Goal: Information Seeking & Learning: Learn about a topic

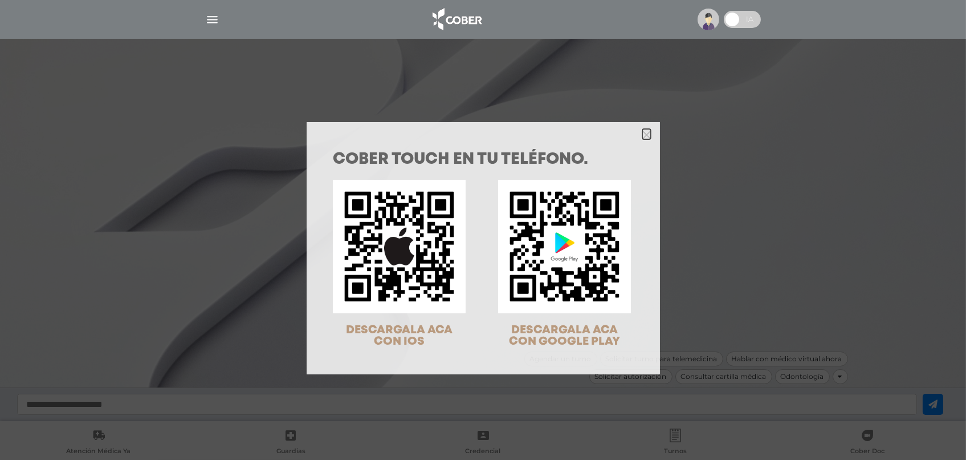
click at [644, 136] on icon "Close" at bounding box center [647, 135] width 9 height 9
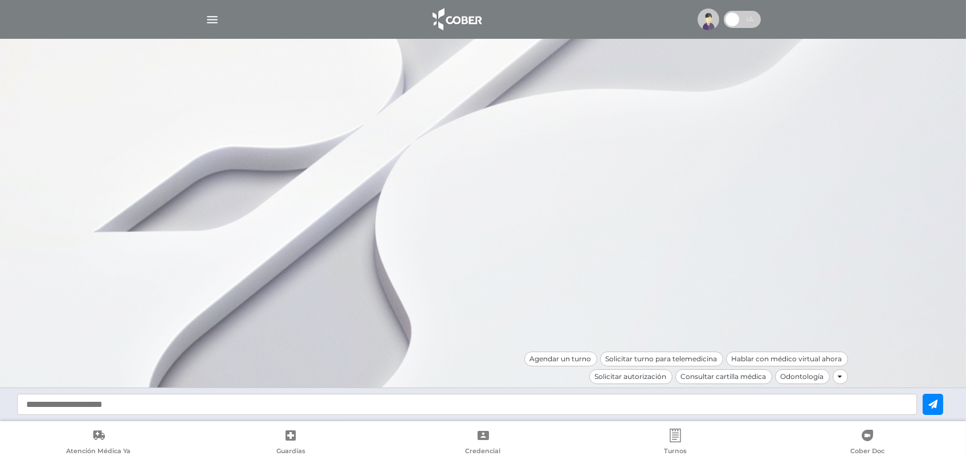
click at [206, 21] on img "button" at bounding box center [212, 20] width 14 height 14
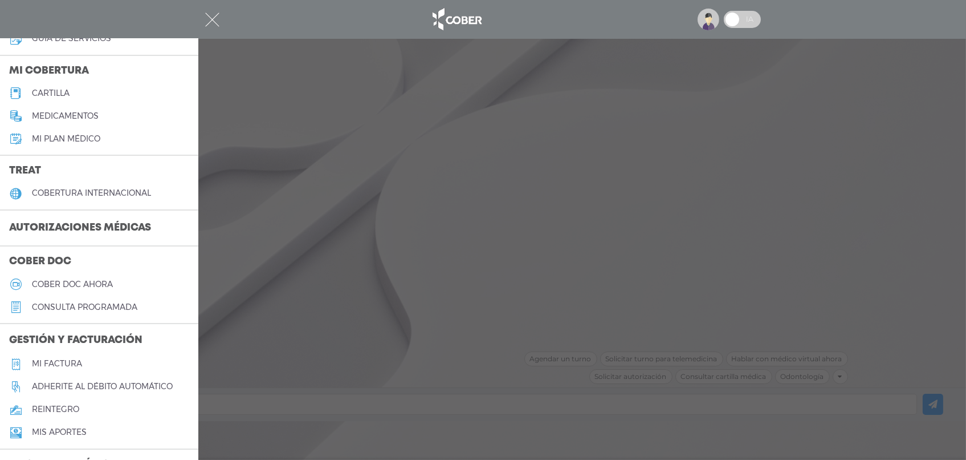
scroll to position [127, 0]
click at [86, 220] on h3 "Autorizaciones médicas" at bounding box center [80, 227] width 160 height 22
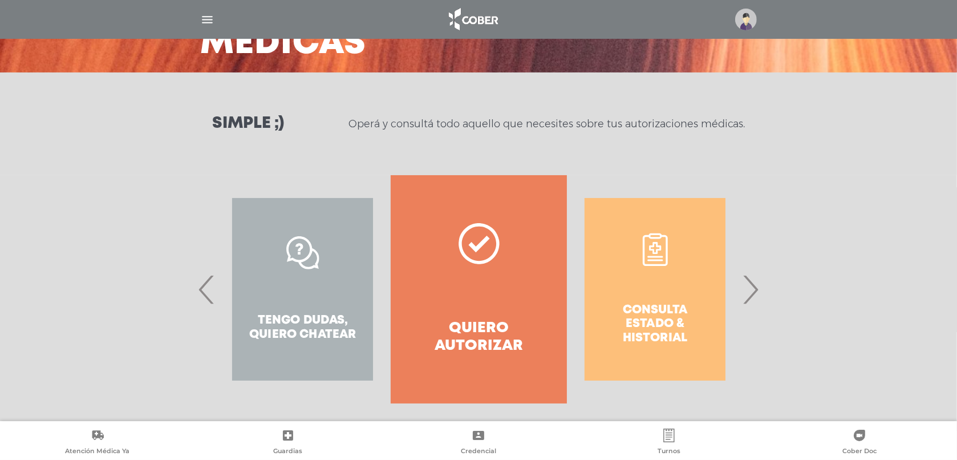
scroll to position [113, 0]
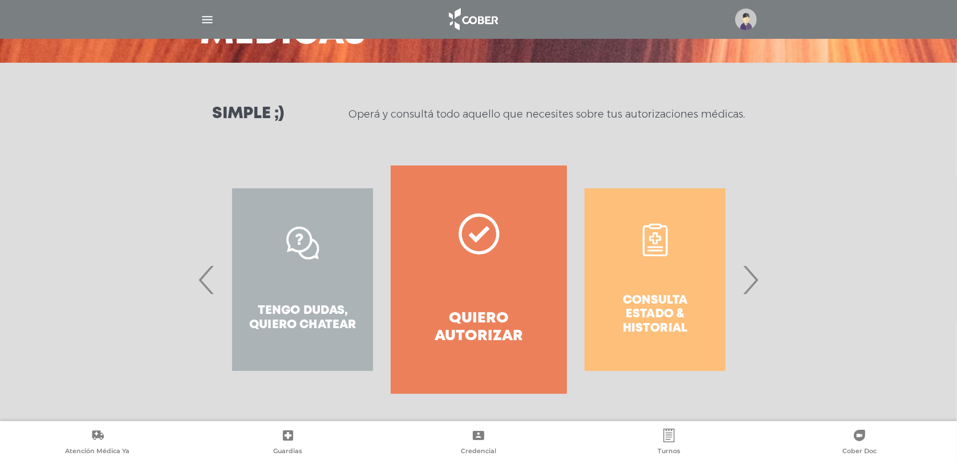
click at [460, 271] on link "Quiero autorizar" at bounding box center [479, 279] width 176 height 228
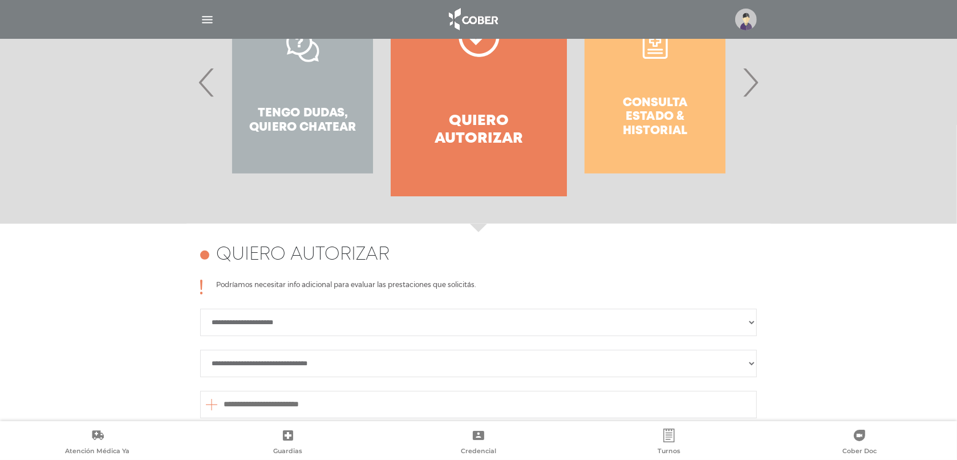
scroll to position [126, 0]
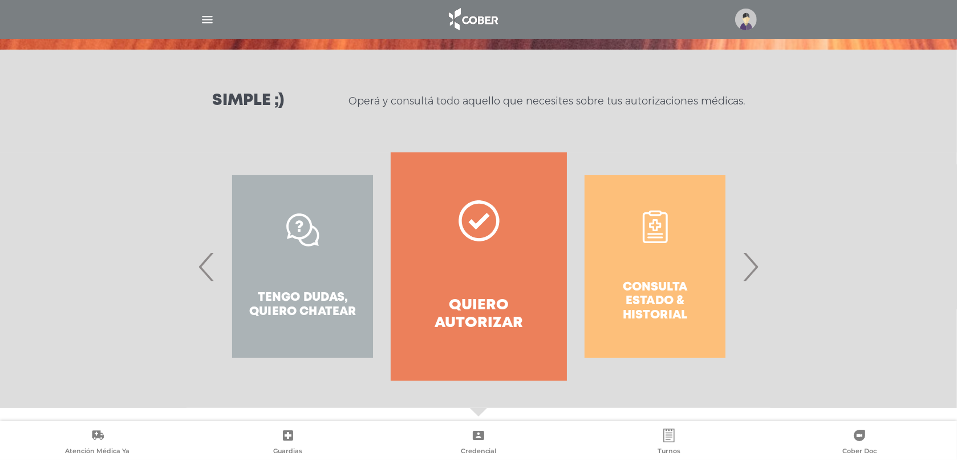
click at [735, 270] on div "Consulta estado & historial" at bounding box center [655, 266] width 176 height 228
drag, startPoint x: 758, startPoint y: 271, endPoint x: 752, endPoint y: 269, distance: 6.5
click at [752, 269] on span "›" at bounding box center [750, 266] width 22 height 62
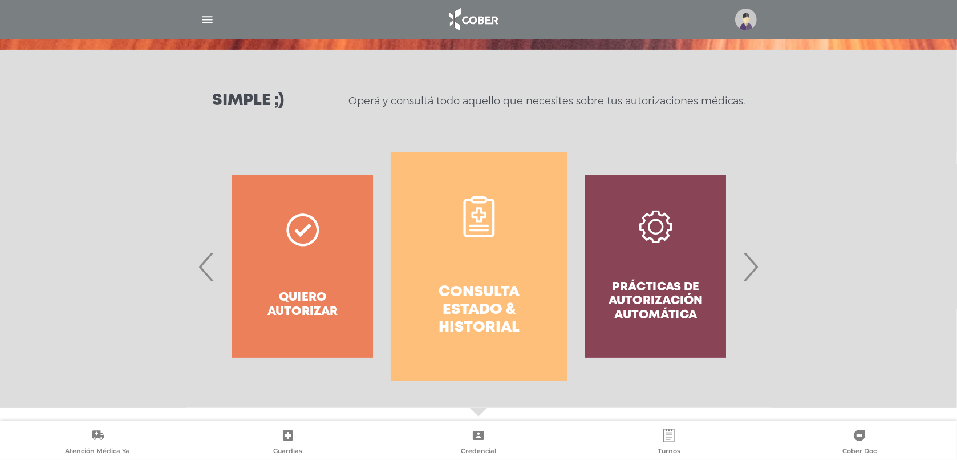
click at [676, 270] on div "Prácticas de autorización automática" at bounding box center [655, 266] width 176 height 228
click at [757, 279] on span "›" at bounding box center [750, 266] width 22 height 62
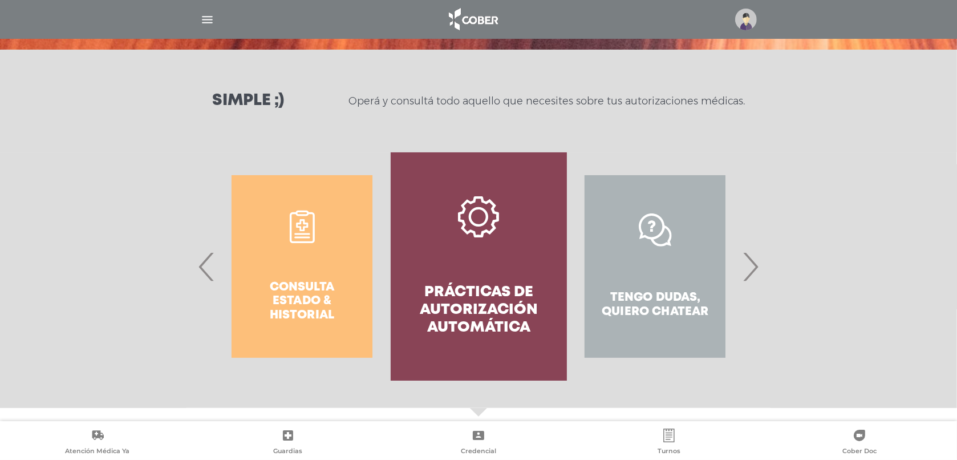
click at [535, 263] on link "Prácticas de autorización automática" at bounding box center [479, 266] width 176 height 228
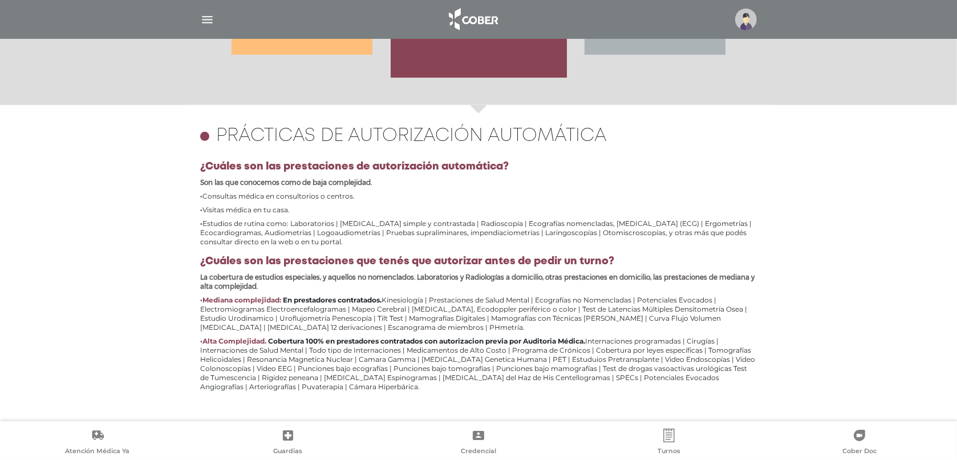
scroll to position [495, 0]
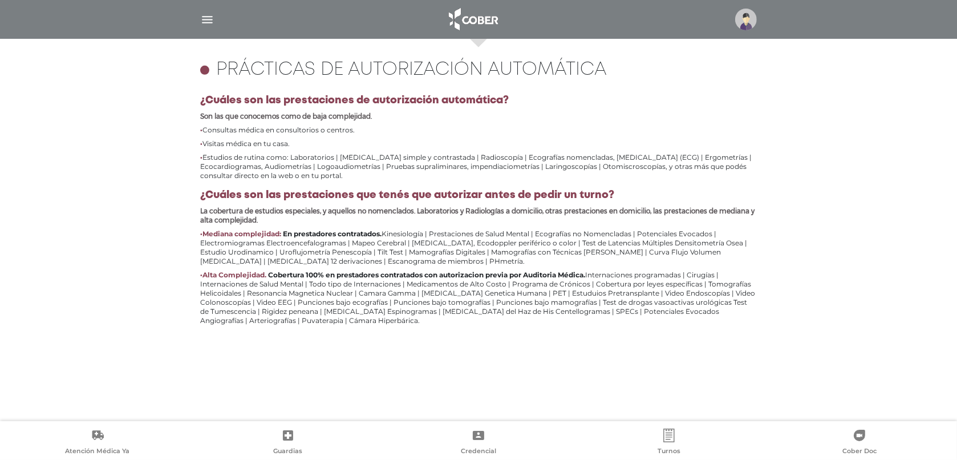
click at [212, 17] on img "button" at bounding box center [207, 20] width 14 height 14
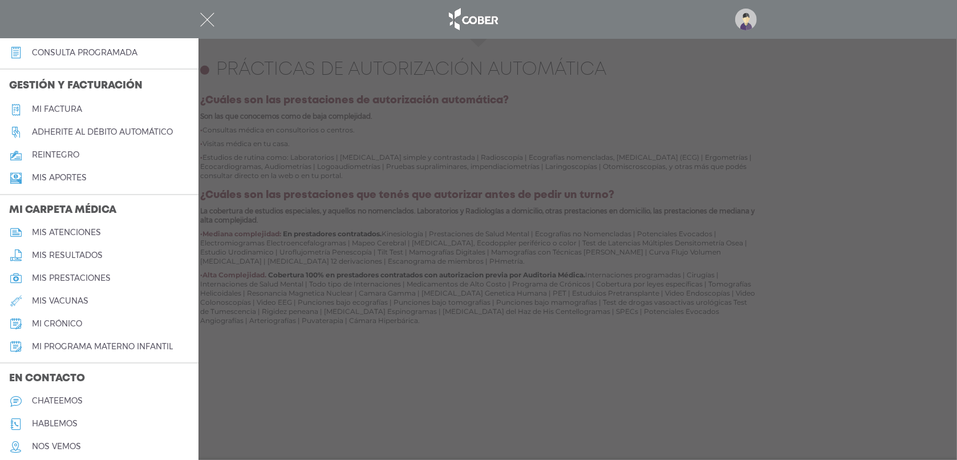
scroll to position [0, 0]
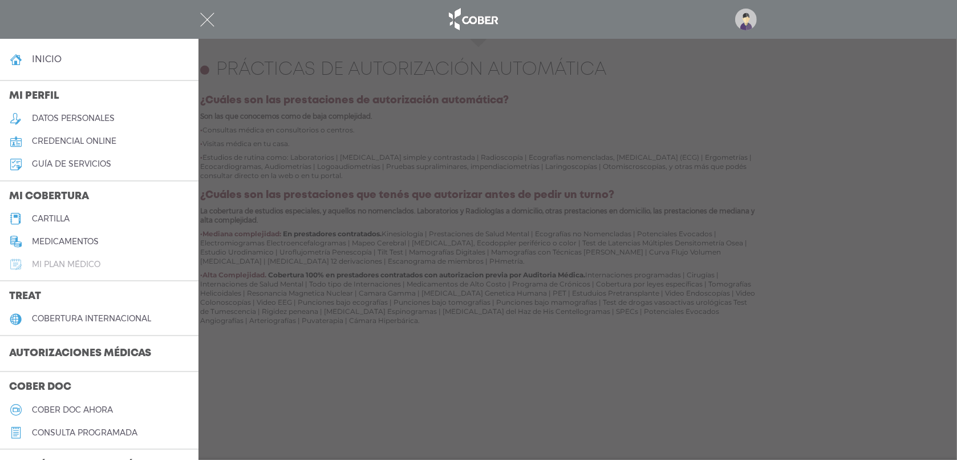
click at [50, 267] on h5 "Mi plan médico" at bounding box center [66, 264] width 68 height 10
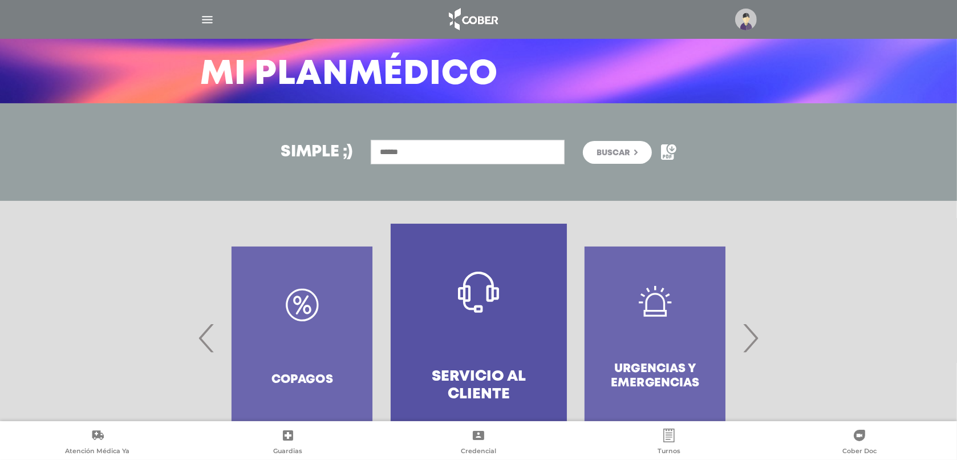
scroll to position [125, 0]
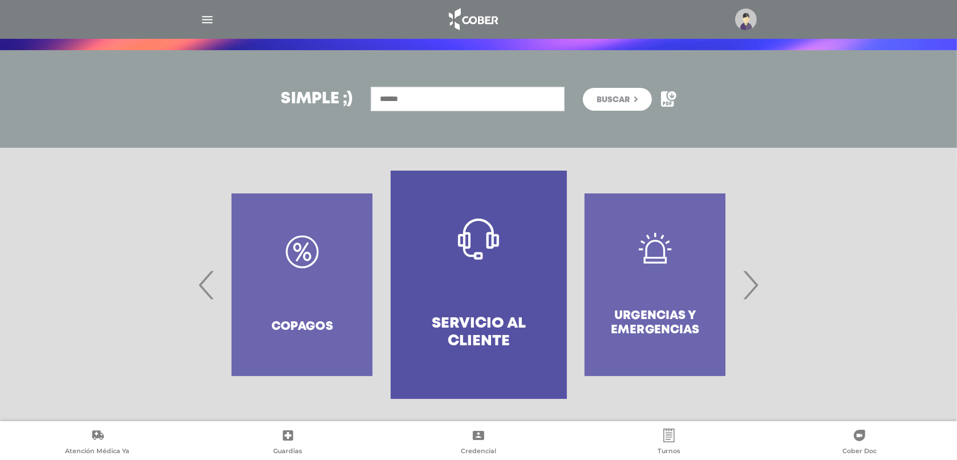
click at [748, 294] on span "›" at bounding box center [750, 285] width 22 height 62
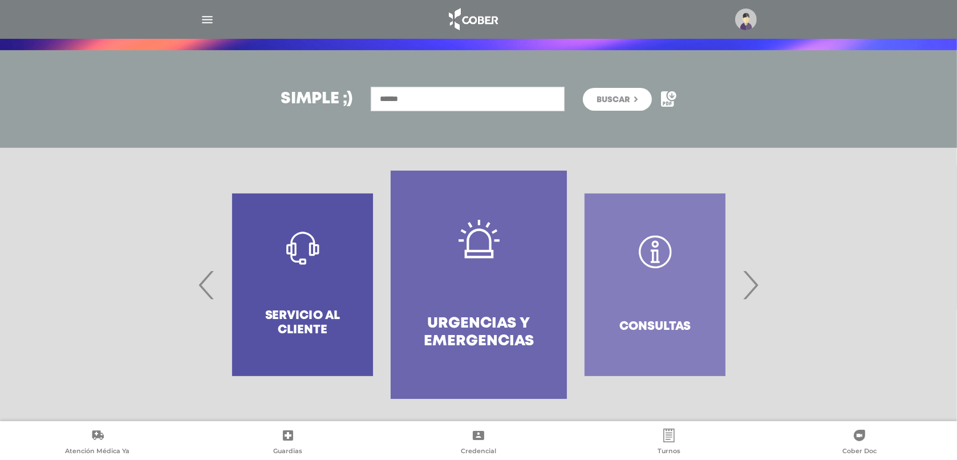
click at [748, 294] on span "›" at bounding box center [750, 285] width 22 height 62
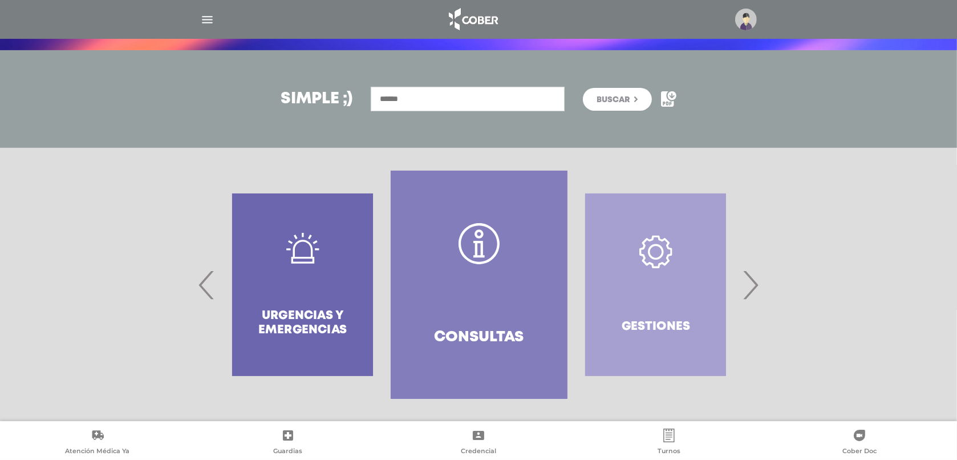
click at [748, 294] on span "›" at bounding box center [750, 285] width 22 height 62
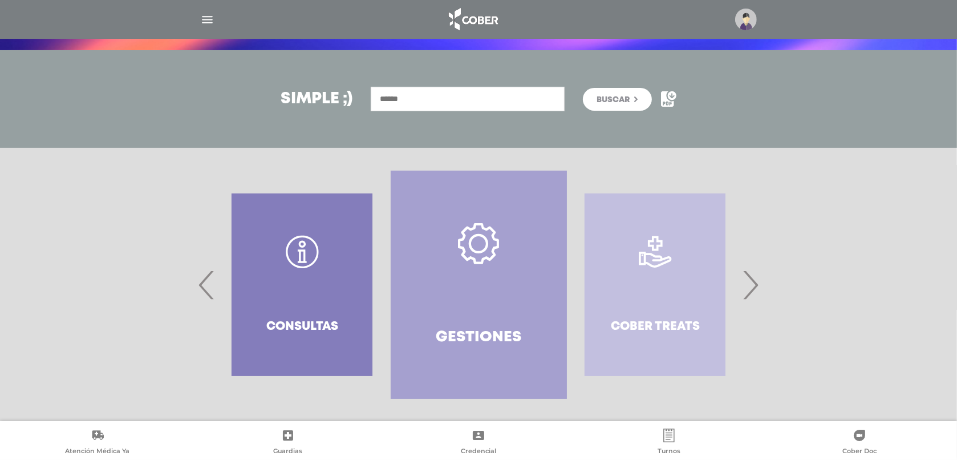
click at [748, 294] on span "›" at bounding box center [750, 285] width 22 height 62
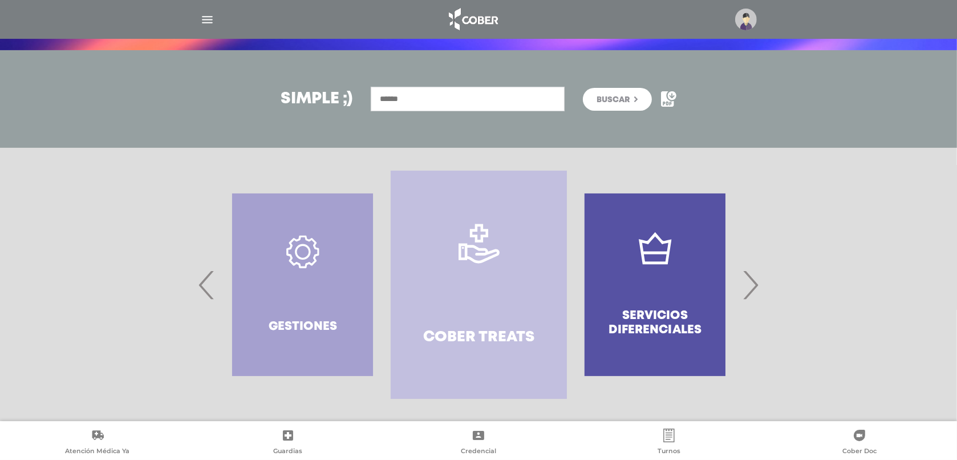
click at [748, 294] on span "›" at bounding box center [750, 285] width 22 height 62
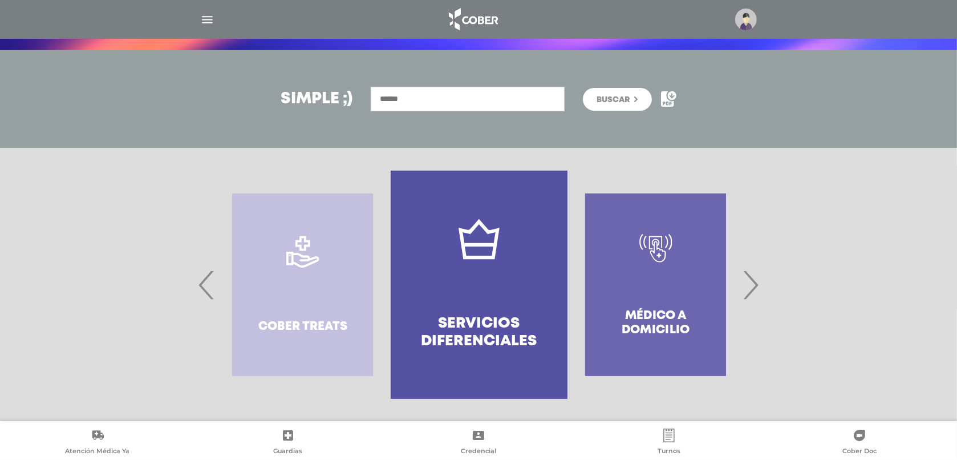
click at [748, 294] on span "›" at bounding box center [750, 285] width 22 height 62
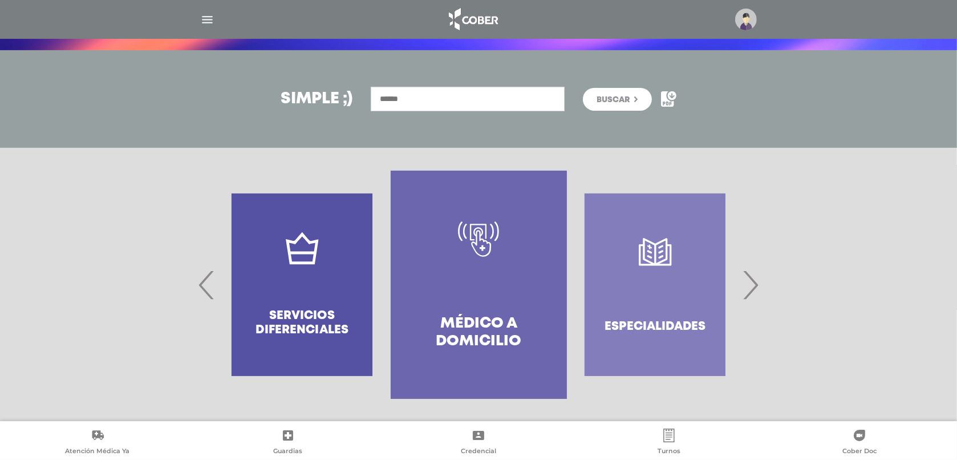
click at [748, 294] on span "›" at bounding box center [750, 285] width 22 height 62
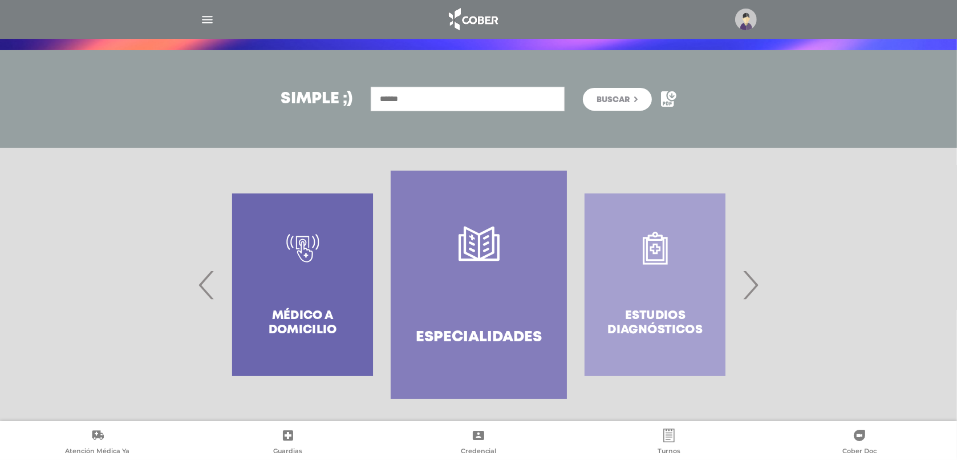
click at [748, 294] on span "›" at bounding box center [750, 285] width 22 height 62
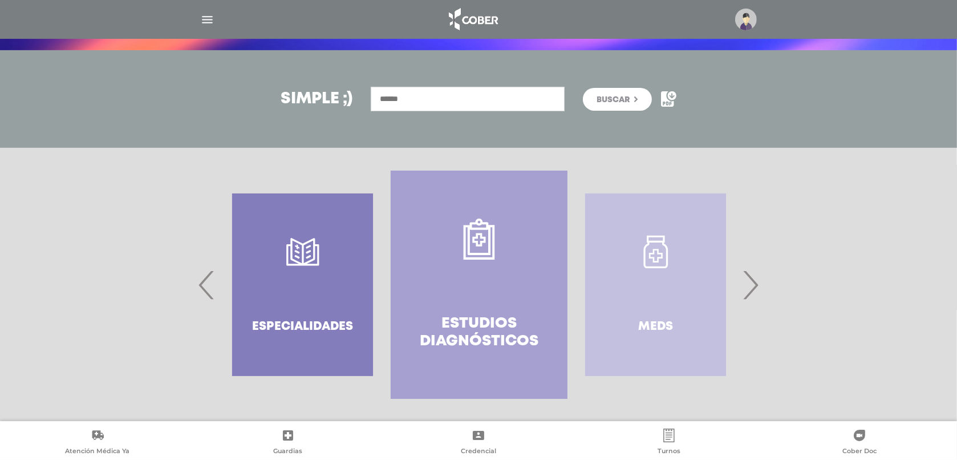
click at [748, 294] on span "›" at bounding box center [750, 285] width 22 height 62
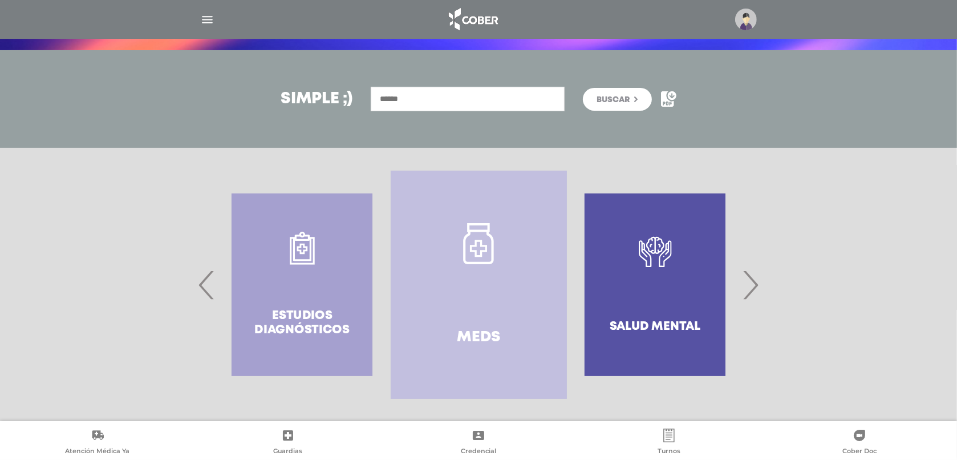
click at [748, 294] on span "›" at bounding box center [750, 285] width 22 height 62
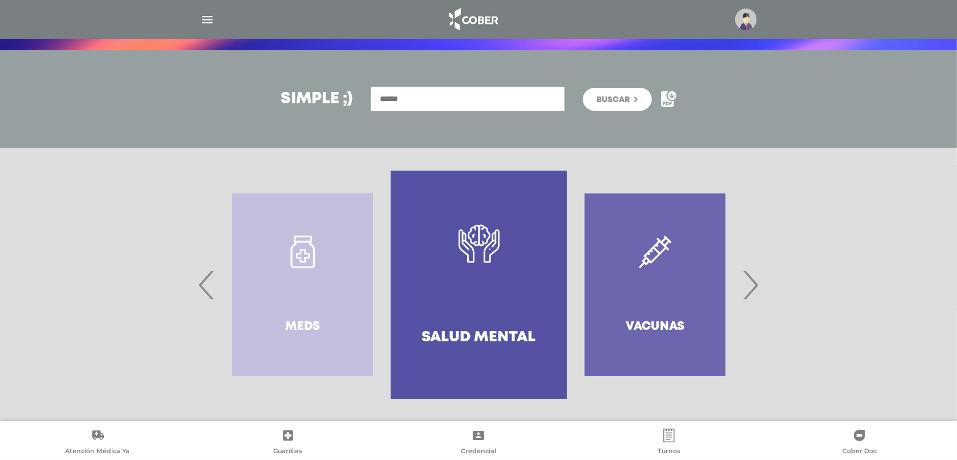
click at [748, 294] on span "›" at bounding box center [750, 285] width 22 height 62
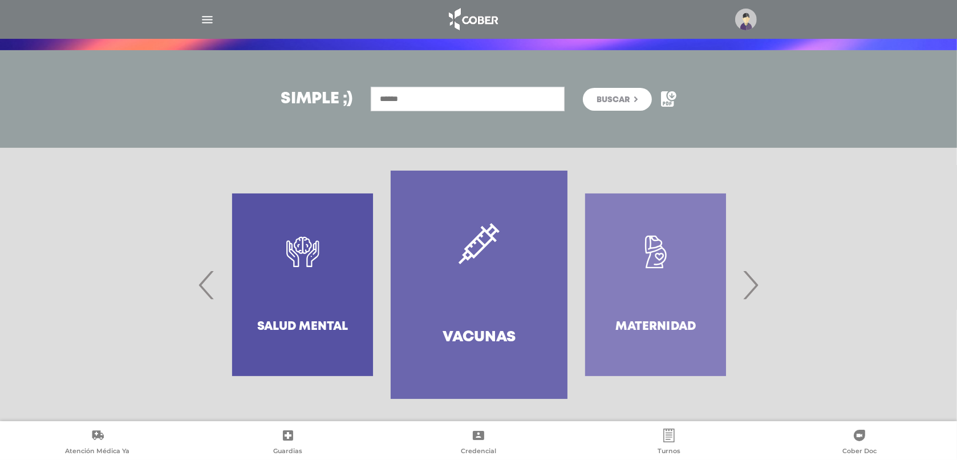
click at [748, 294] on span "›" at bounding box center [750, 285] width 22 height 62
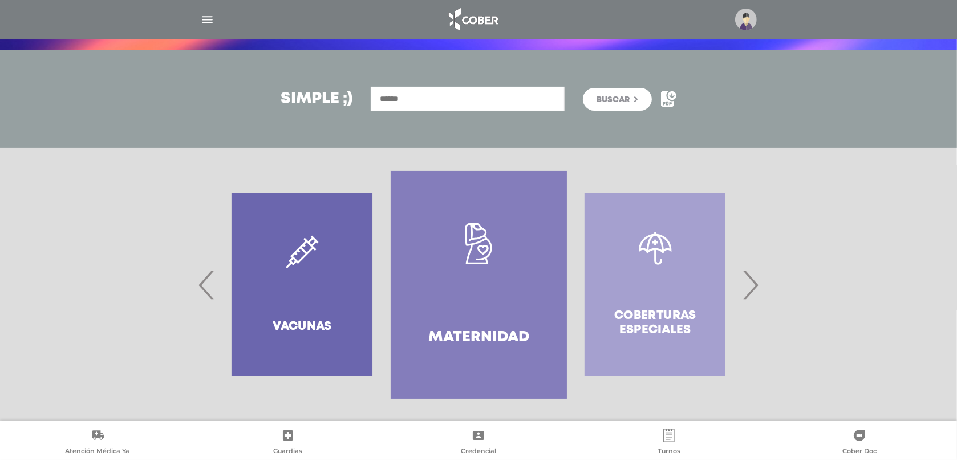
click at [748, 294] on span "›" at bounding box center [750, 285] width 22 height 62
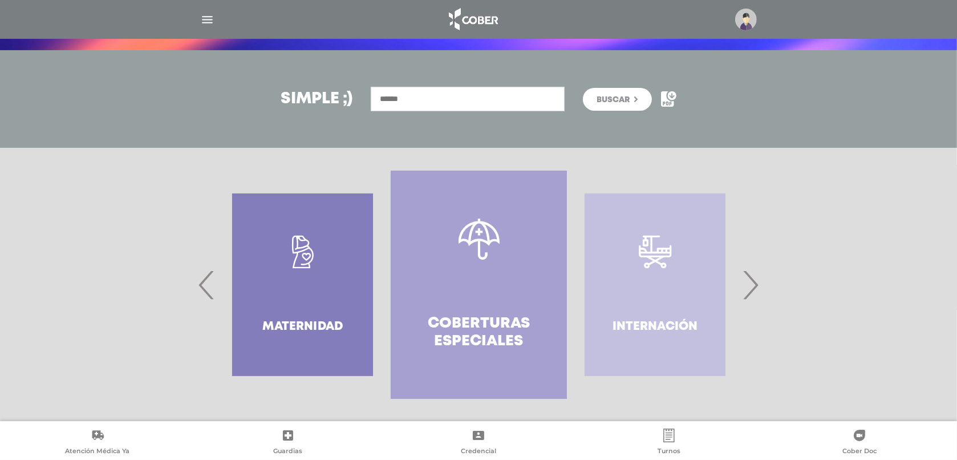
click at [748, 294] on span "›" at bounding box center [750, 285] width 22 height 62
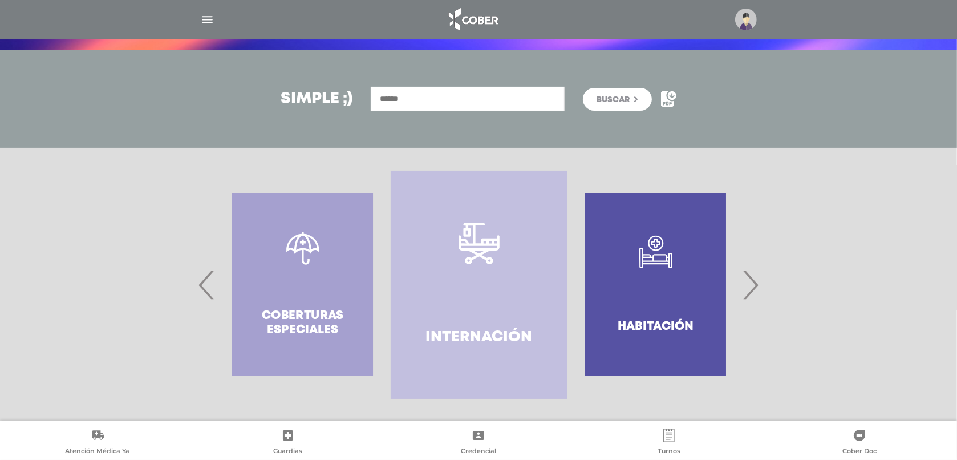
click at [748, 294] on span "›" at bounding box center [750, 285] width 22 height 62
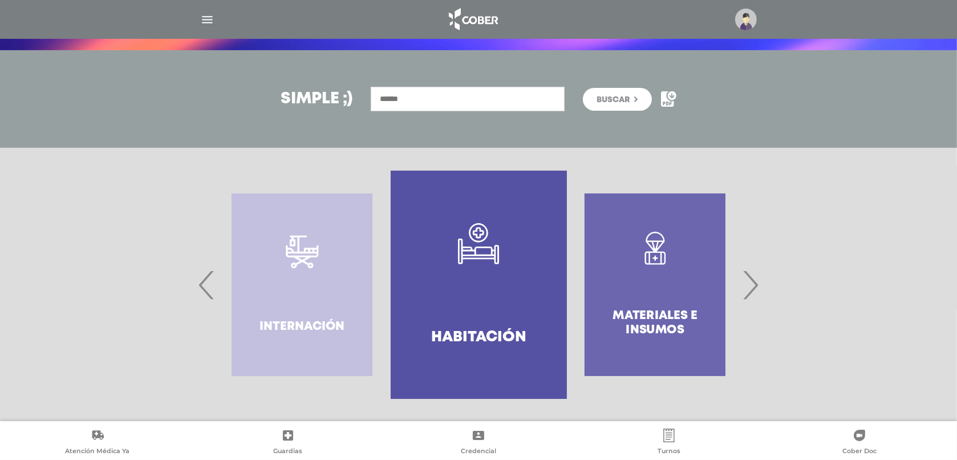
click at [748, 294] on span "›" at bounding box center [750, 285] width 22 height 62
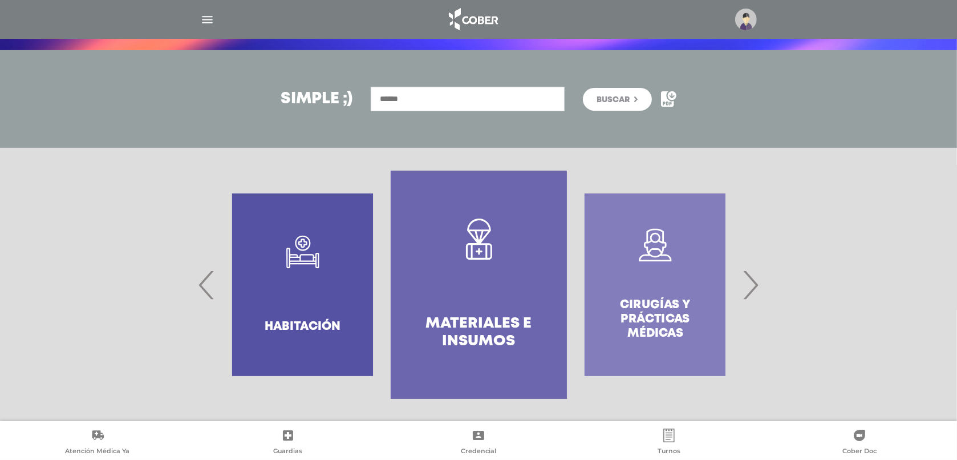
click at [748, 294] on span "›" at bounding box center [750, 285] width 22 height 62
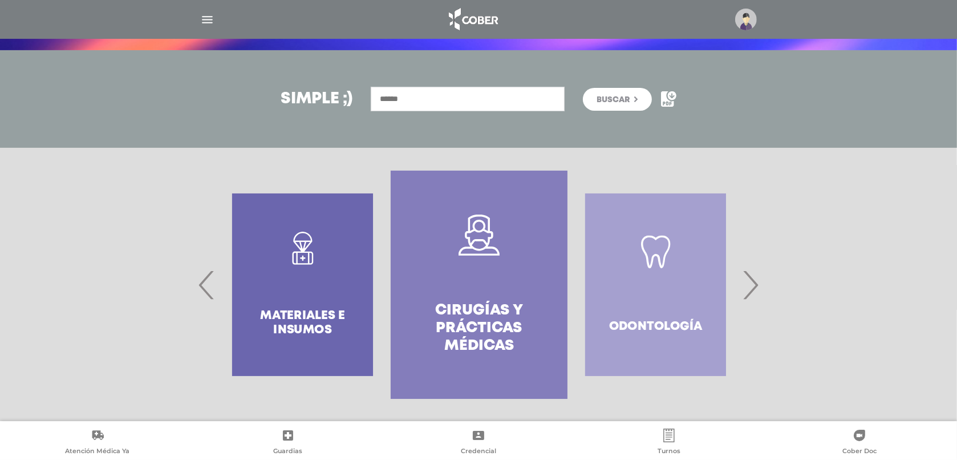
click at [748, 294] on span "›" at bounding box center [750, 285] width 22 height 62
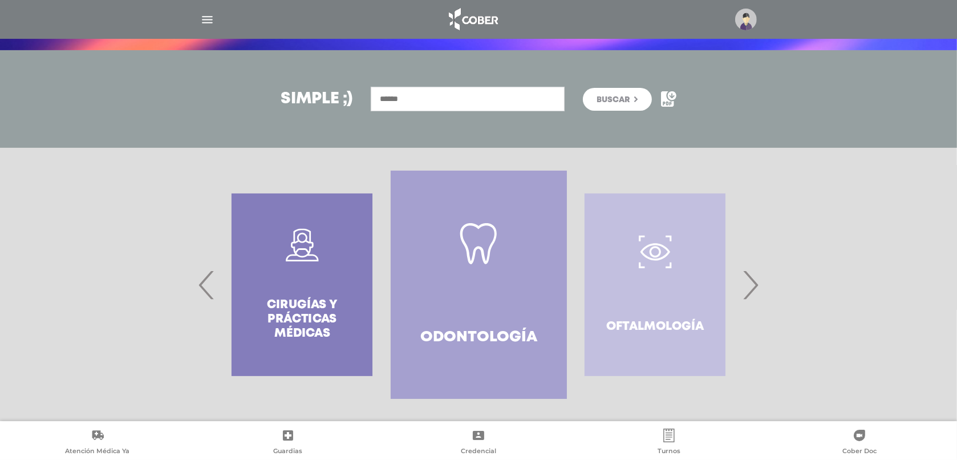
click at [748, 294] on span "›" at bounding box center [750, 285] width 22 height 62
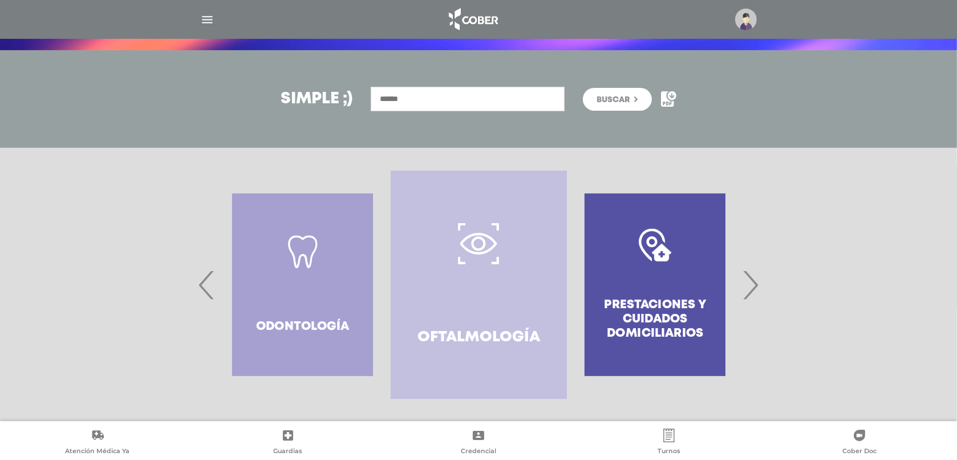
click at [506, 312] on link "Oftalmología" at bounding box center [479, 284] width 176 height 228
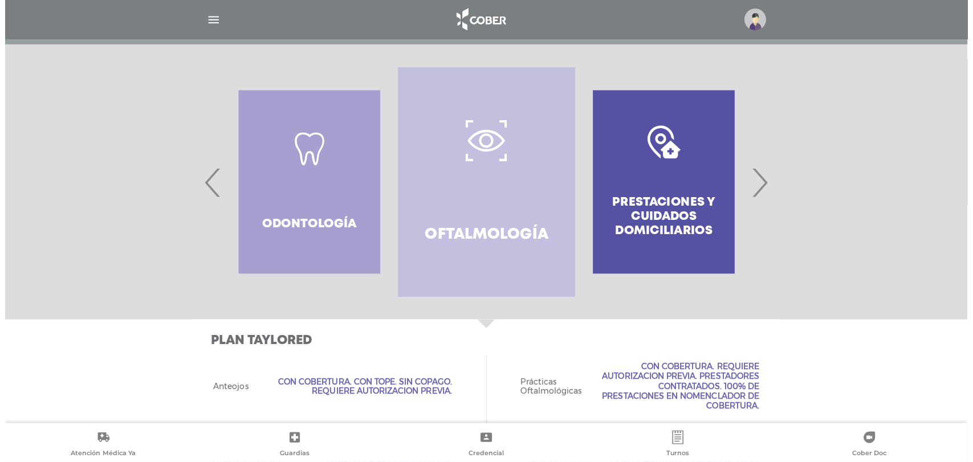
scroll to position [176, 0]
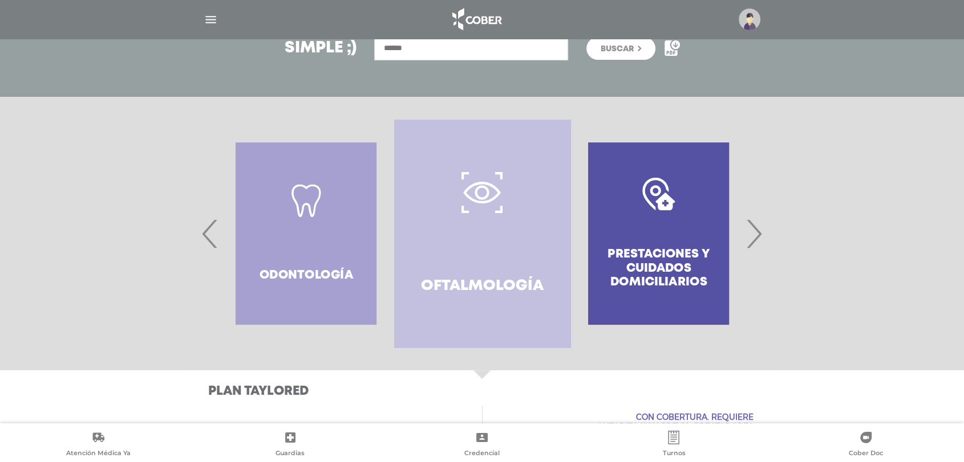
click at [757, 14] on img at bounding box center [749, 20] width 22 height 22
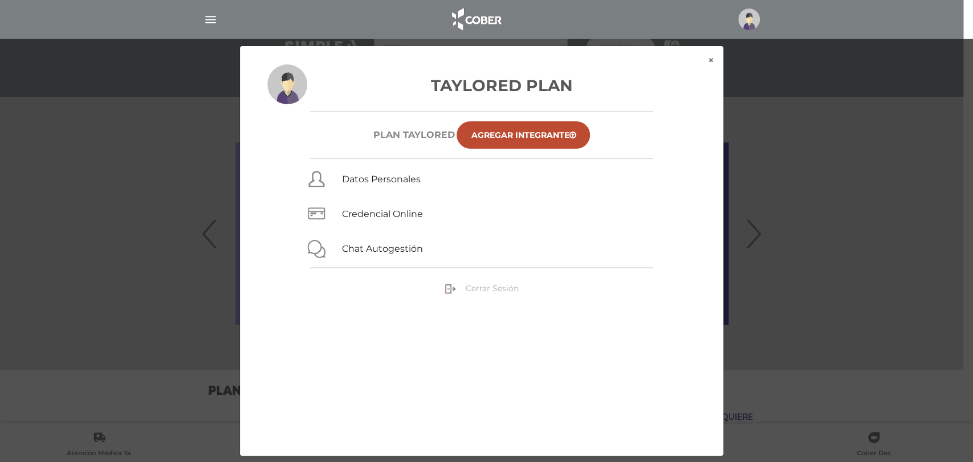
click at [493, 285] on span "Cerrar Sesión" at bounding box center [491, 288] width 53 height 10
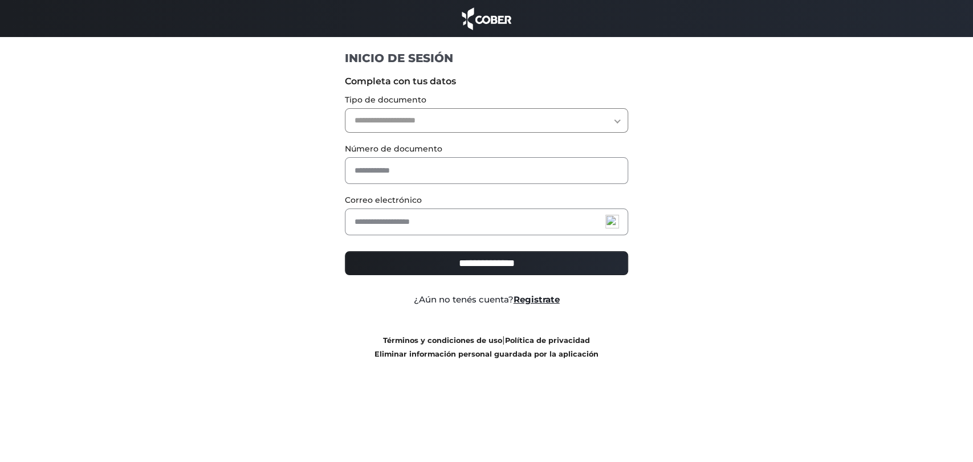
click at [395, 128] on select "**********" at bounding box center [486, 120] width 283 height 25
select select "***"
click at [345, 108] on select "**********" at bounding box center [486, 120] width 283 height 25
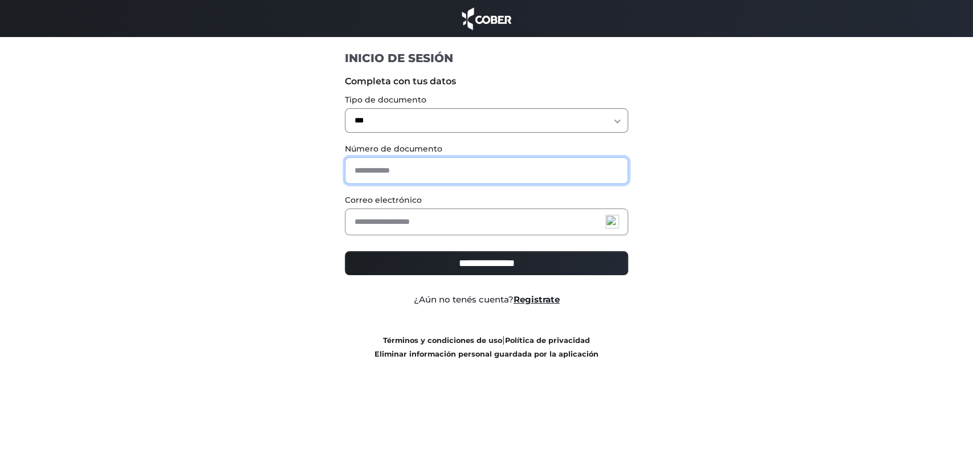
click at [401, 159] on input "text" at bounding box center [486, 170] width 283 height 27
type input "*"
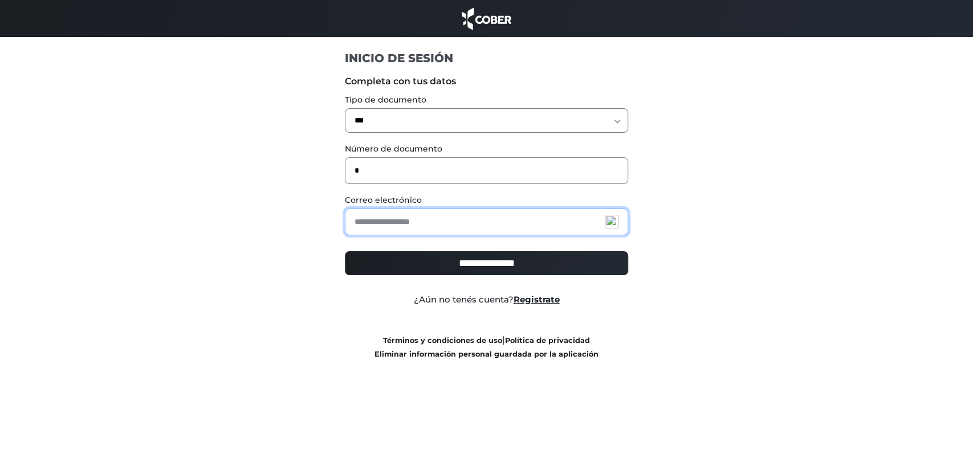
click at [381, 218] on input "email" at bounding box center [486, 222] width 283 height 27
type input "**********"
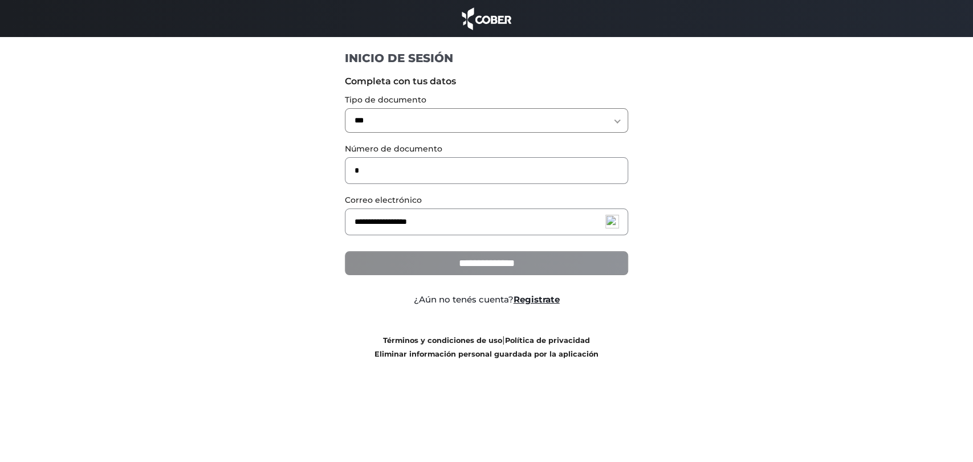
click at [481, 269] on input "**********" at bounding box center [486, 263] width 283 height 24
type input "**********"
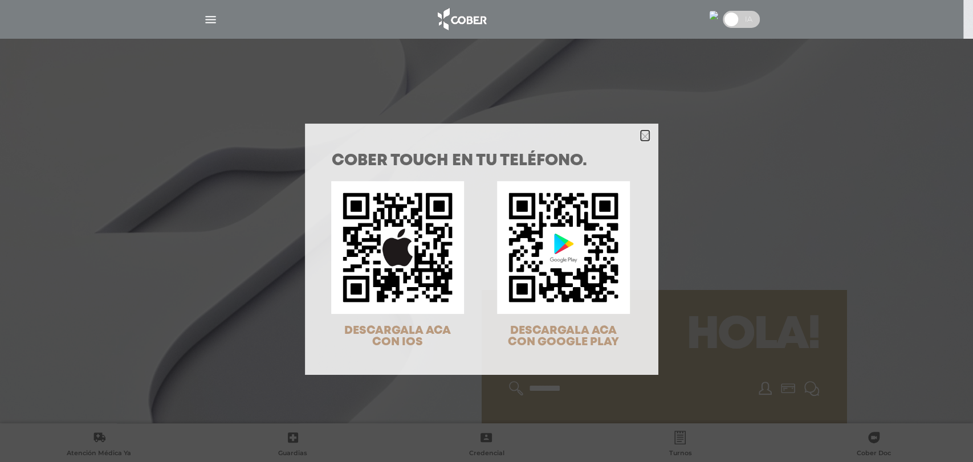
click at [641, 130] on icon "Close" at bounding box center [645, 135] width 9 height 13
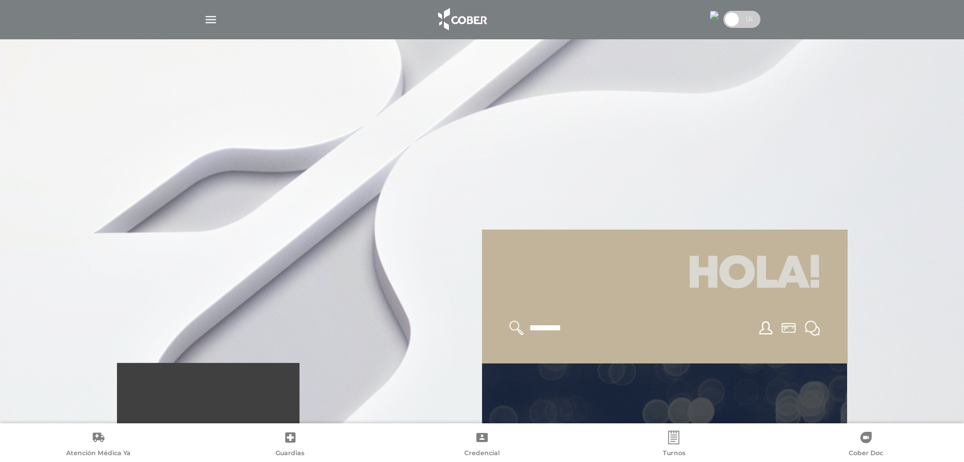
scroll to position [316, 0]
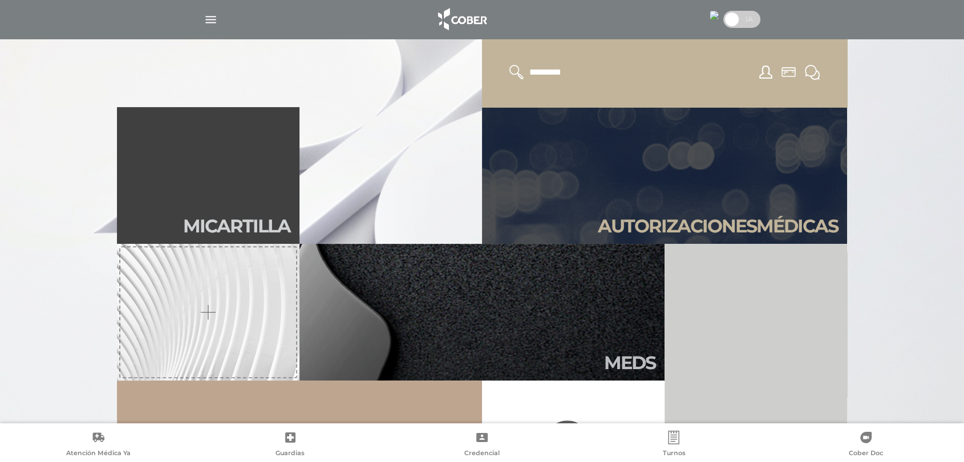
click at [201, 21] on div at bounding box center [482, 19] width 584 height 27
click at [205, 21] on img "button" at bounding box center [211, 20] width 14 height 14
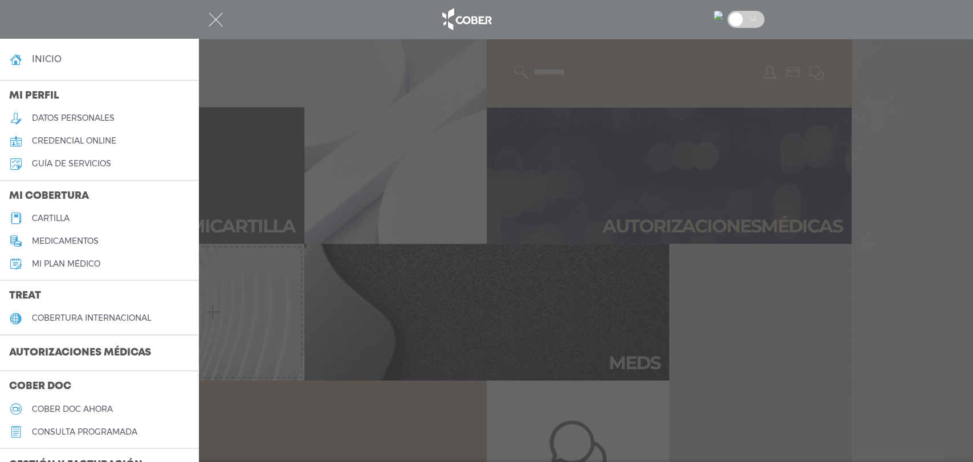
click at [41, 261] on h5 "Mi plan médico" at bounding box center [66, 264] width 68 height 10
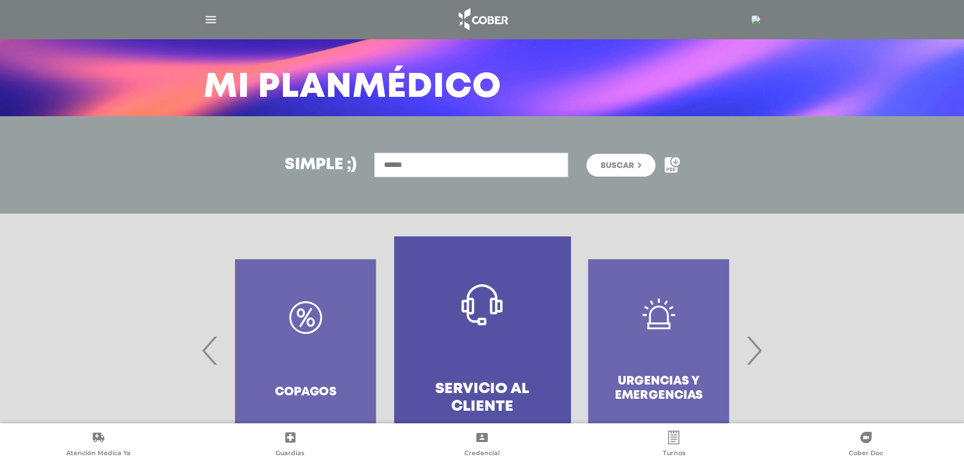
scroll to position [123, 0]
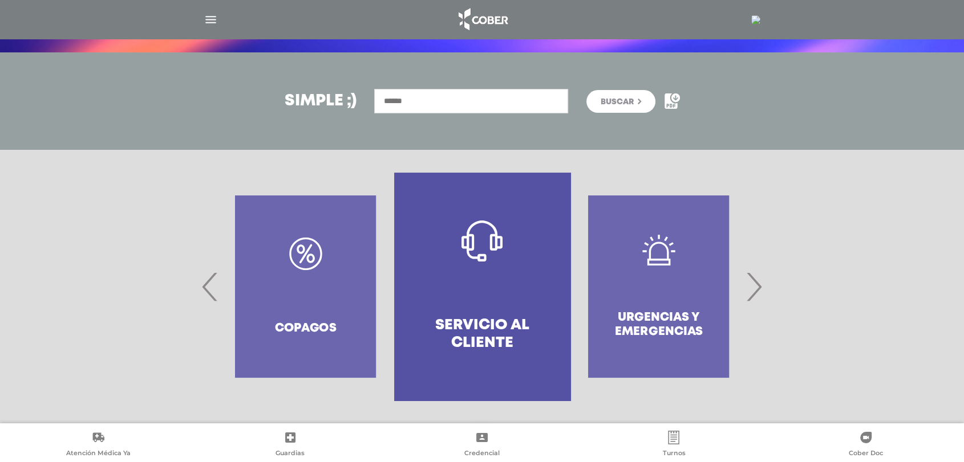
click at [754, 281] on span "›" at bounding box center [753, 287] width 22 height 62
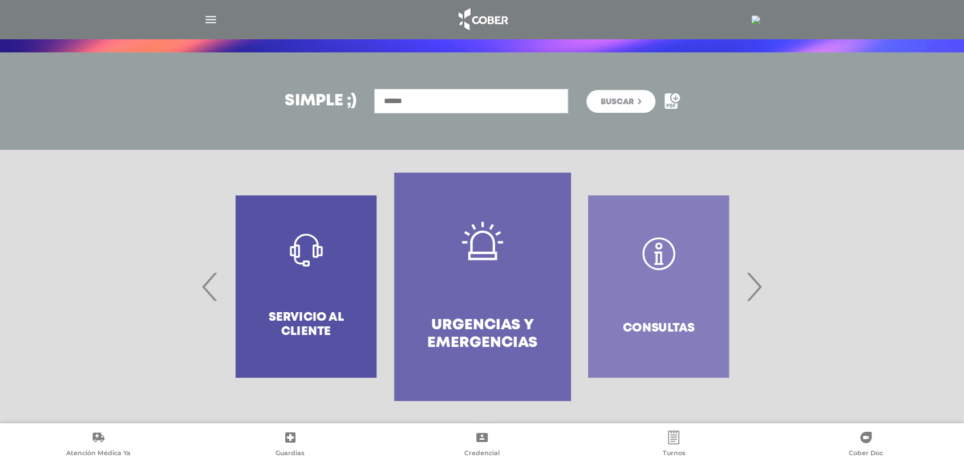
click at [755, 279] on span "›" at bounding box center [753, 287] width 22 height 62
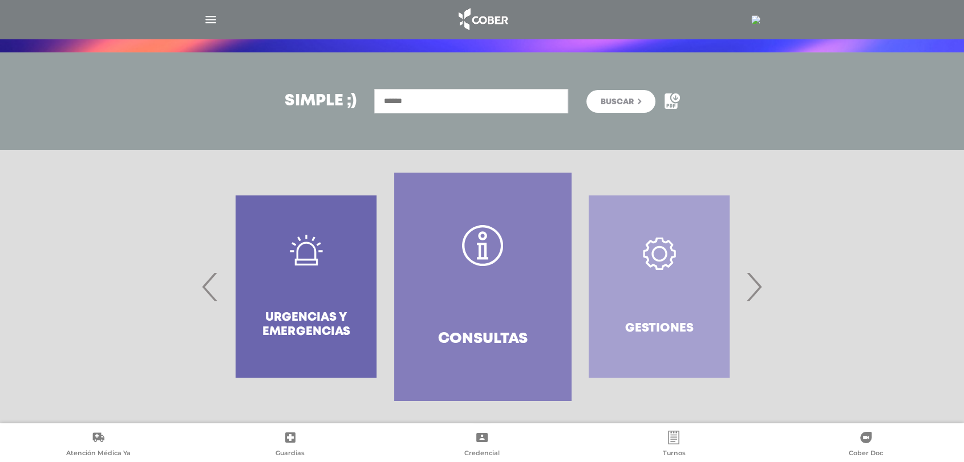
click at [755, 279] on span "›" at bounding box center [753, 287] width 22 height 62
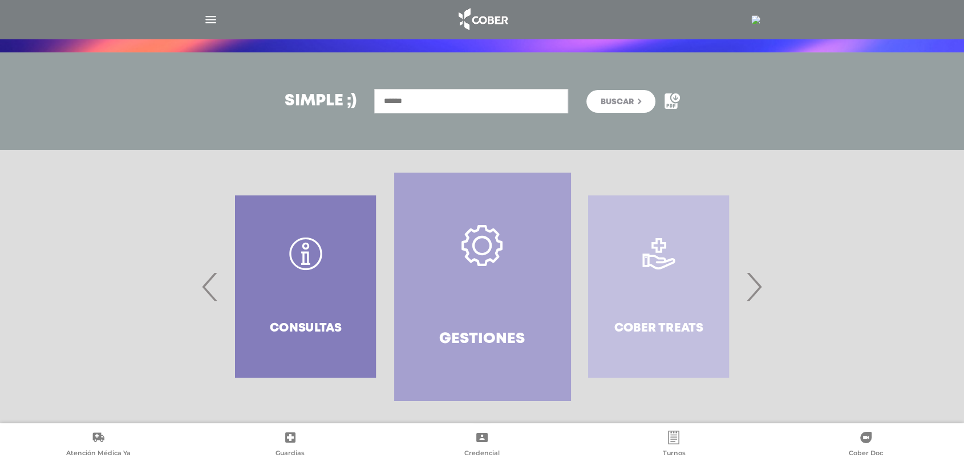
click at [755, 279] on span "›" at bounding box center [753, 287] width 22 height 62
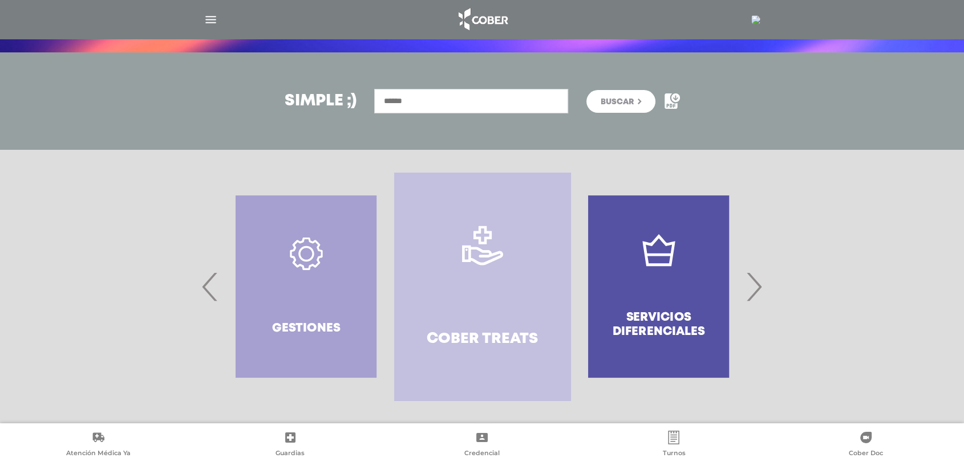
click at [754, 274] on span "›" at bounding box center [753, 287] width 22 height 62
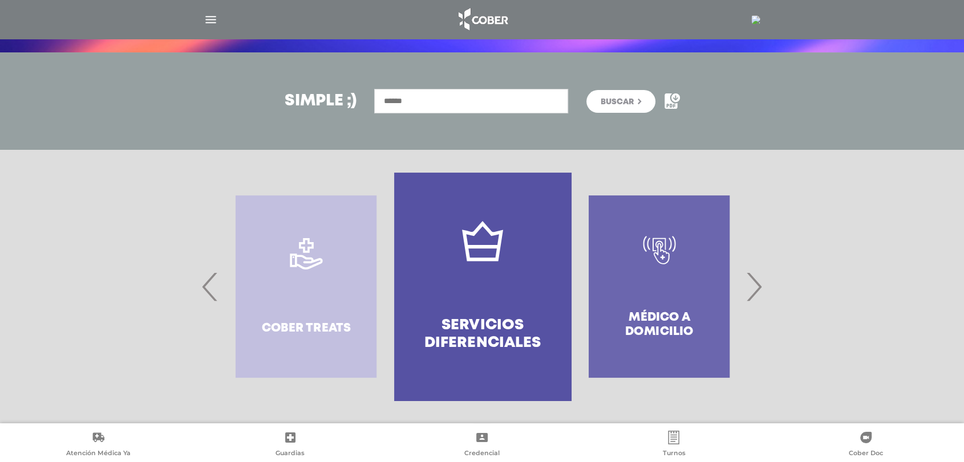
click at [754, 274] on span "›" at bounding box center [753, 287] width 22 height 62
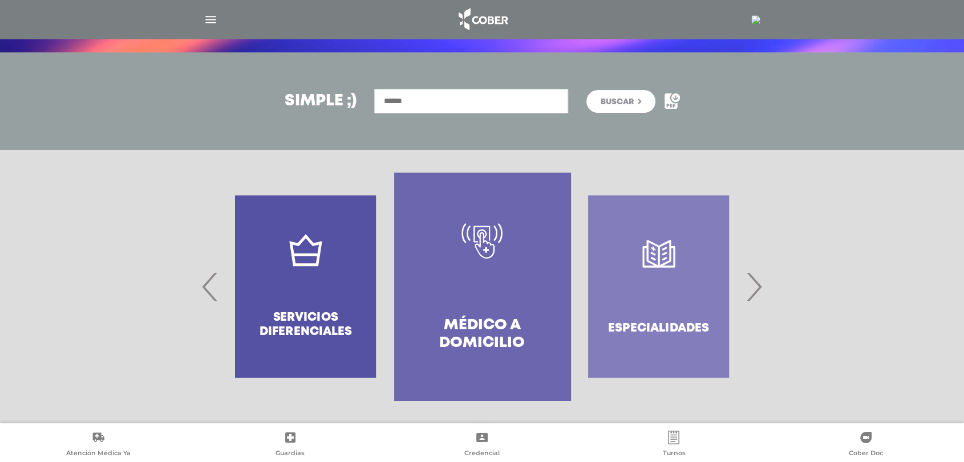
click at [754, 274] on span "›" at bounding box center [753, 287] width 22 height 62
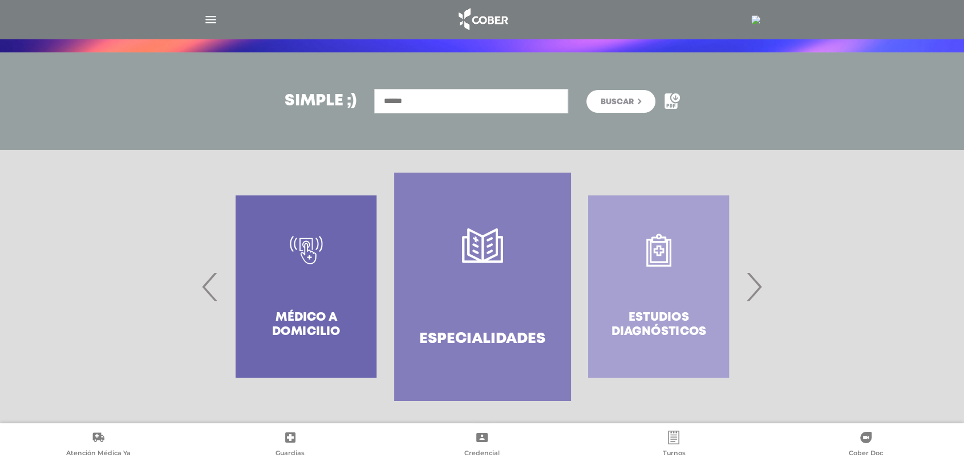
click at [754, 273] on span "›" at bounding box center [753, 287] width 22 height 62
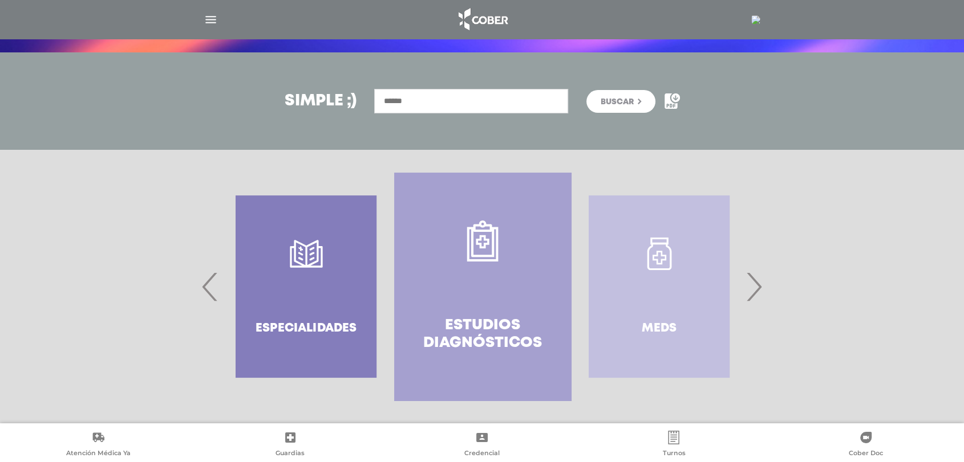
click at [754, 273] on span "›" at bounding box center [753, 287] width 22 height 62
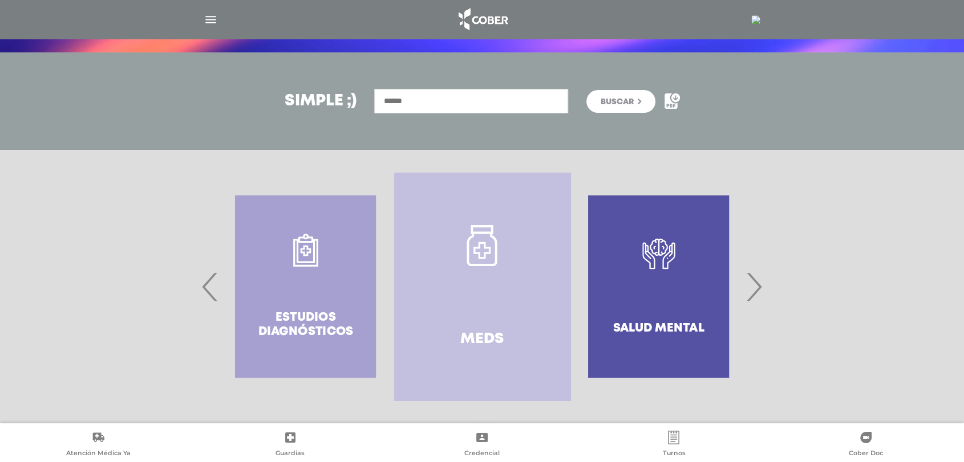
click at [754, 273] on span "›" at bounding box center [753, 287] width 22 height 62
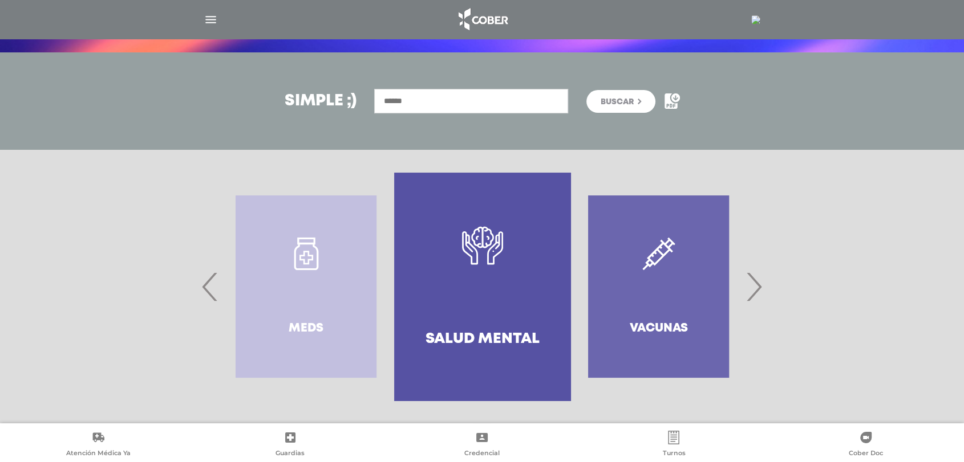
click at [754, 273] on span "›" at bounding box center [753, 287] width 22 height 62
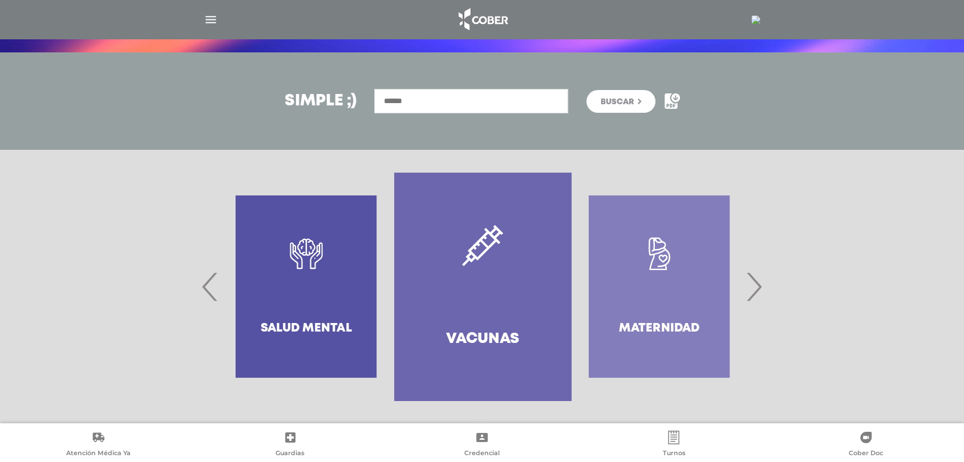
click at [754, 273] on span "›" at bounding box center [753, 287] width 22 height 62
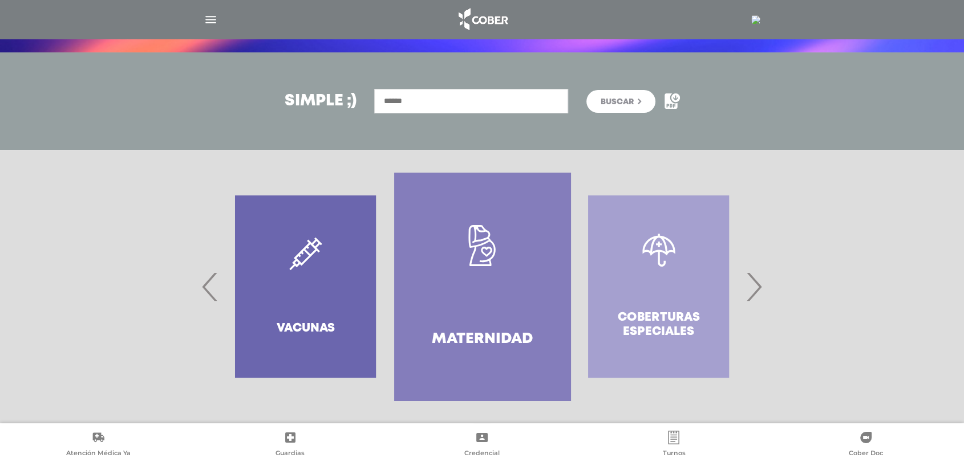
click at [754, 273] on span "›" at bounding box center [753, 287] width 22 height 62
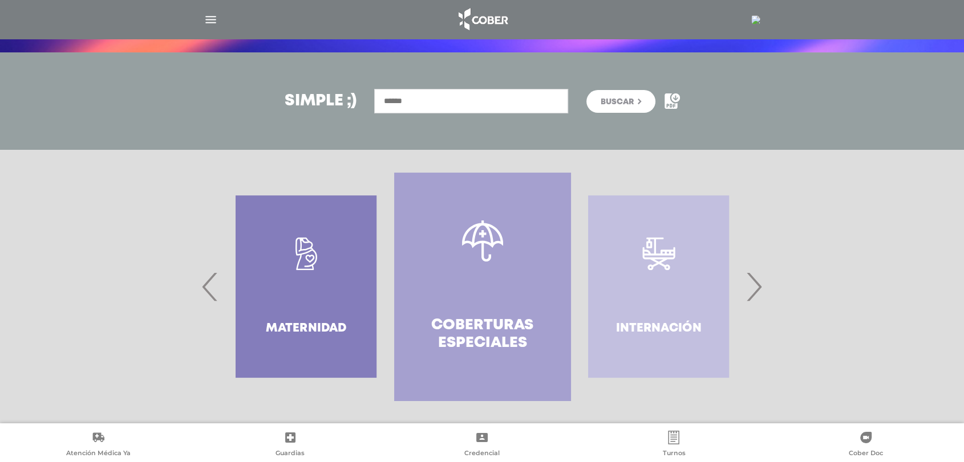
click at [754, 273] on span "›" at bounding box center [753, 287] width 22 height 62
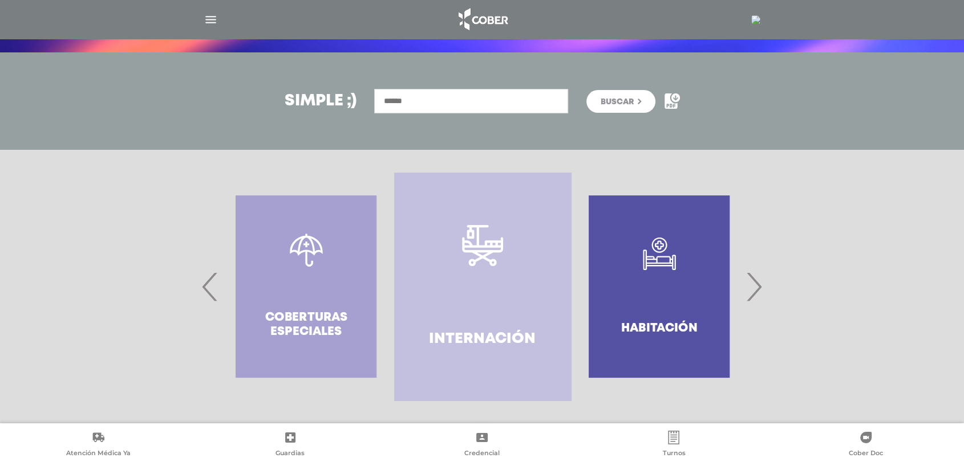
click at [754, 273] on span "›" at bounding box center [753, 287] width 22 height 62
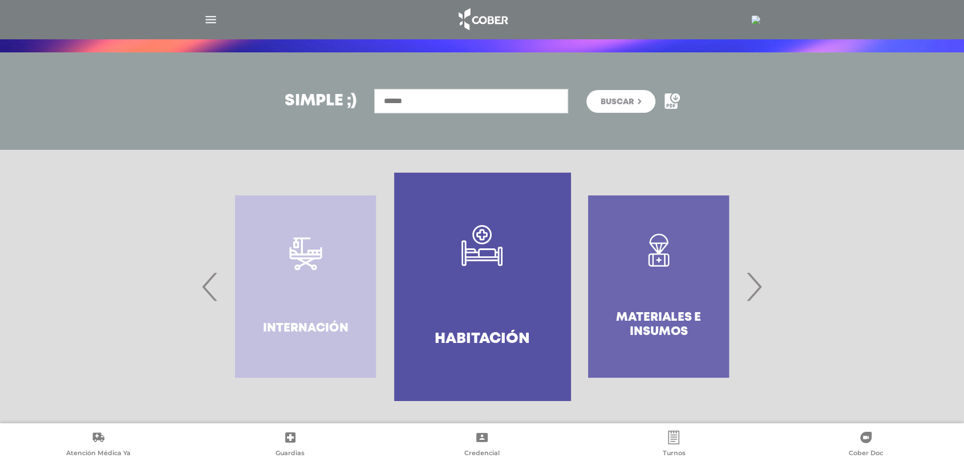
click at [754, 273] on span "›" at bounding box center [753, 287] width 22 height 62
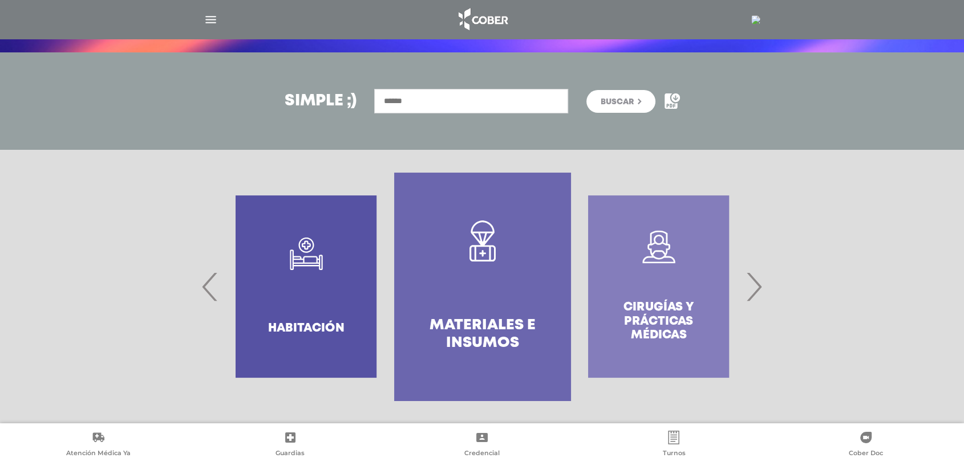
click at [754, 273] on span "›" at bounding box center [753, 287] width 22 height 62
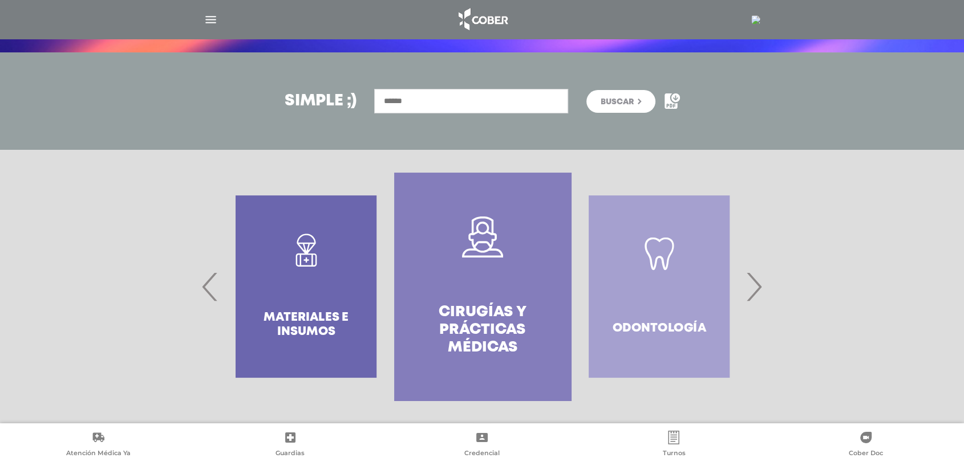
click at [754, 273] on span "›" at bounding box center [753, 287] width 22 height 62
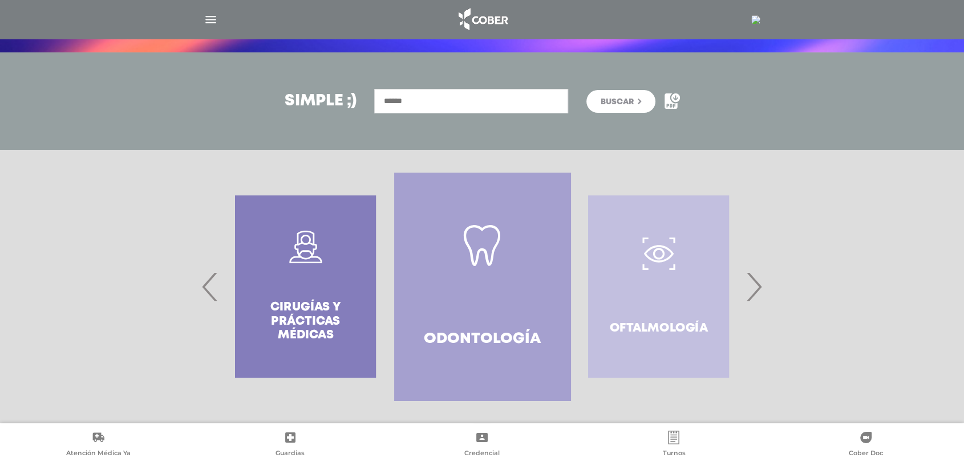
click at [754, 273] on span "›" at bounding box center [753, 287] width 22 height 62
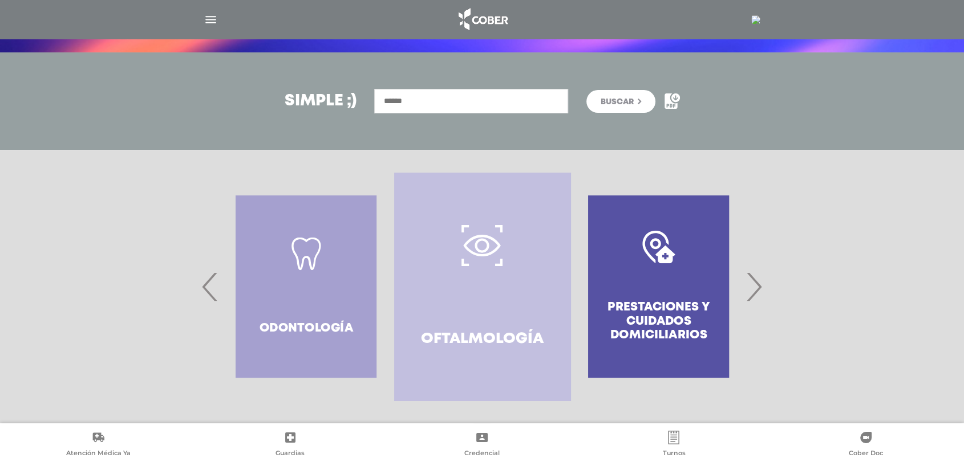
click at [557, 285] on link "Oftalmología" at bounding box center [482, 287] width 176 height 228
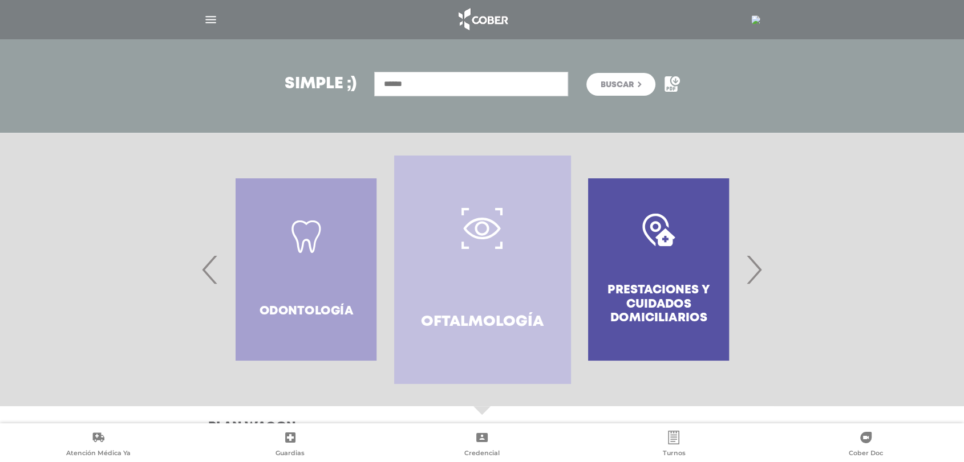
scroll to position [110, 0]
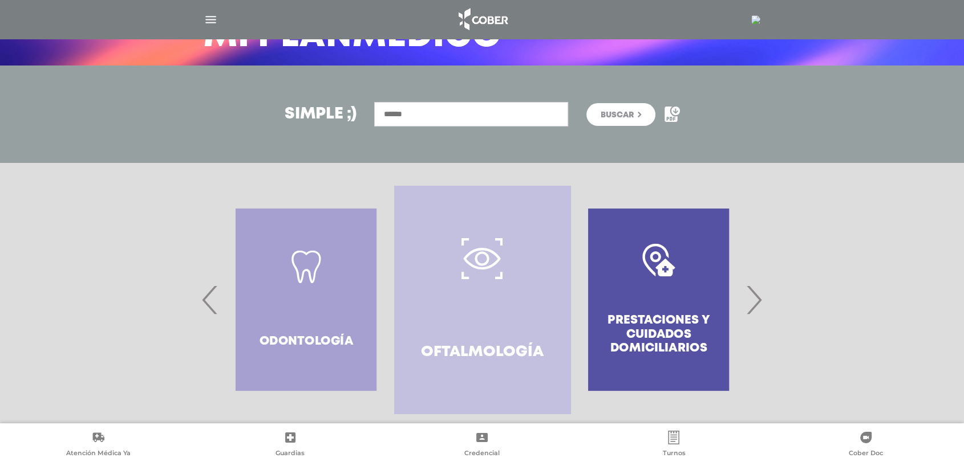
click at [675, 117] on icon at bounding box center [671, 114] width 15 height 15
click at [751, 299] on span "›" at bounding box center [753, 300] width 22 height 62
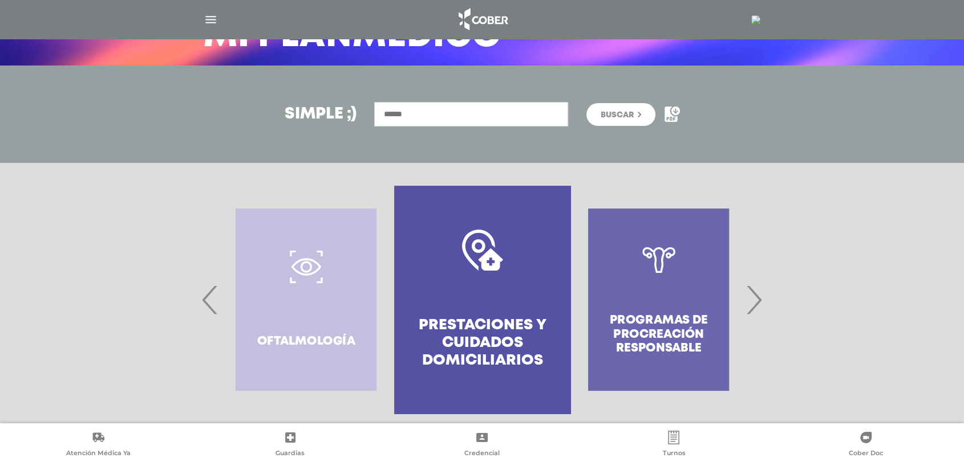
click at [751, 299] on span "›" at bounding box center [753, 300] width 22 height 62
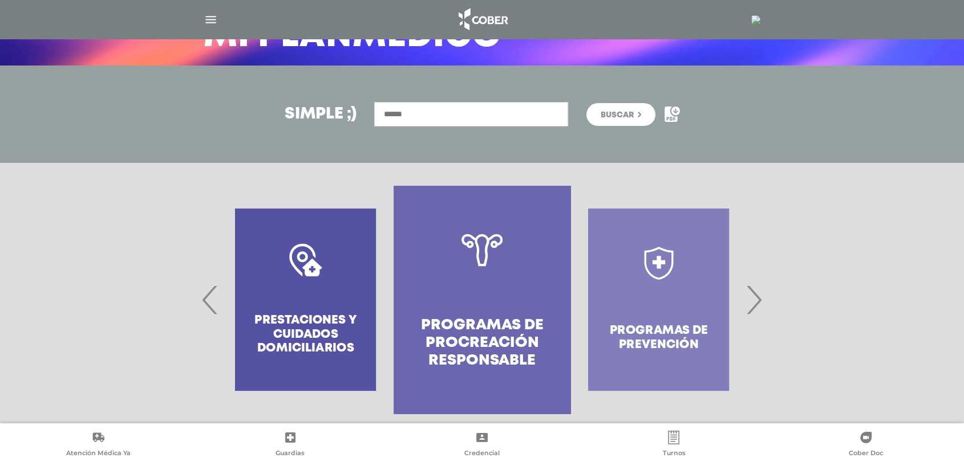
click at [753, 299] on span "›" at bounding box center [753, 300] width 22 height 62
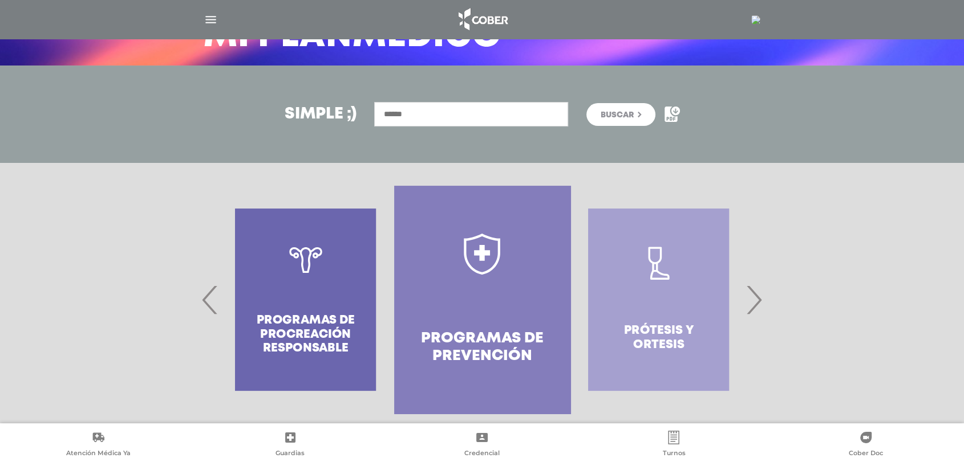
click at [753, 299] on span "›" at bounding box center [753, 300] width 22 height 62
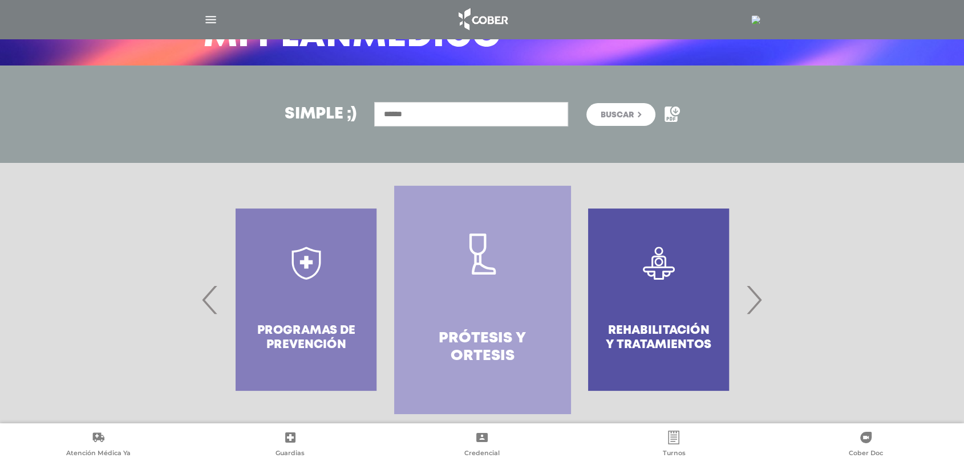
click at [753, 299] on span "›" at bounding box center [753, 300] width 22 height 62
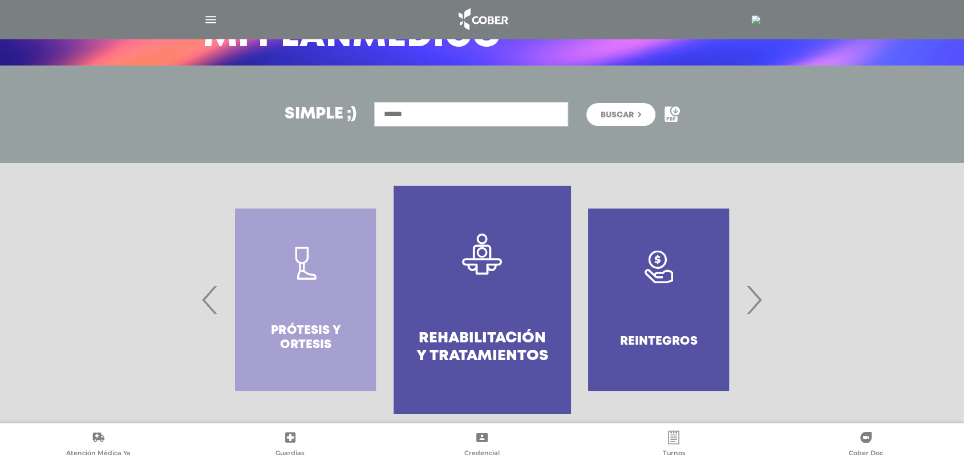
click at [753, 299] on span "›" at bounding box center [753, 300] width 22 height 62
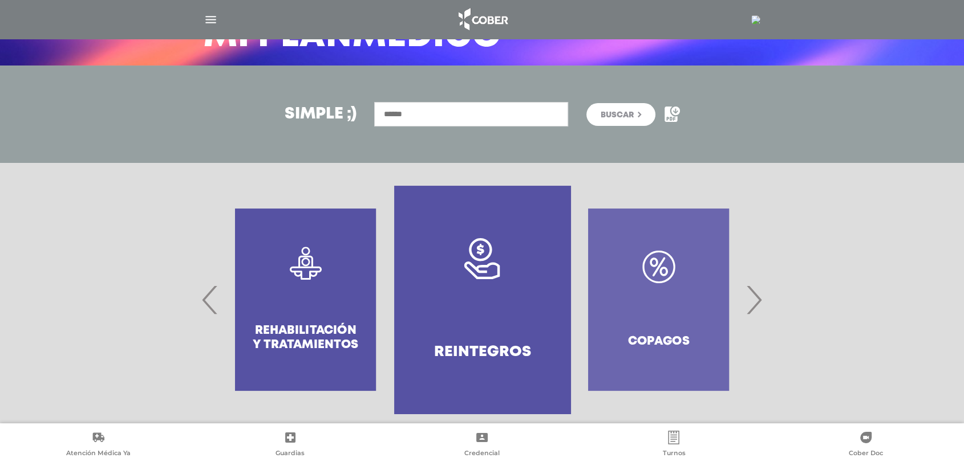
click at [753, 299] on span "›" at bounding box center [753, 300] width 22 height 62
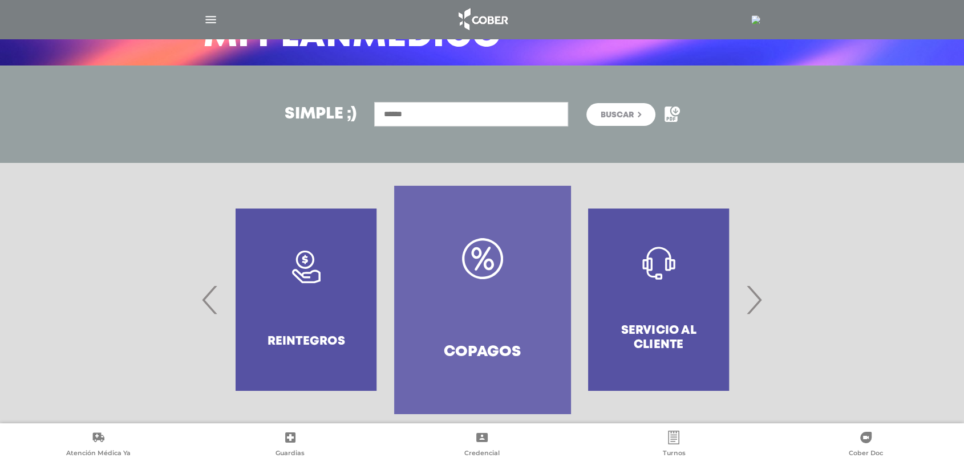
click at [753, 299] on span "›" at bounding box center [753, 300] width 22 height 62
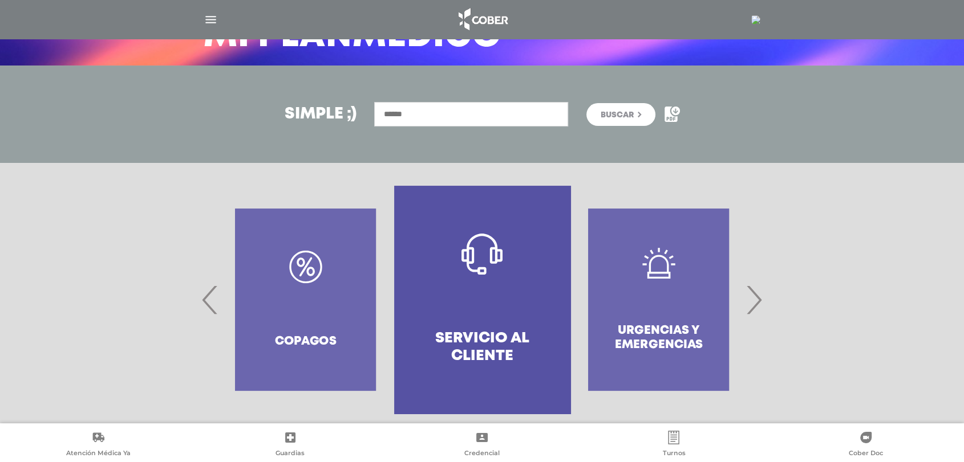
click at [753, 299] on span "›" at bounding box center [753, 300] width 22 height 62
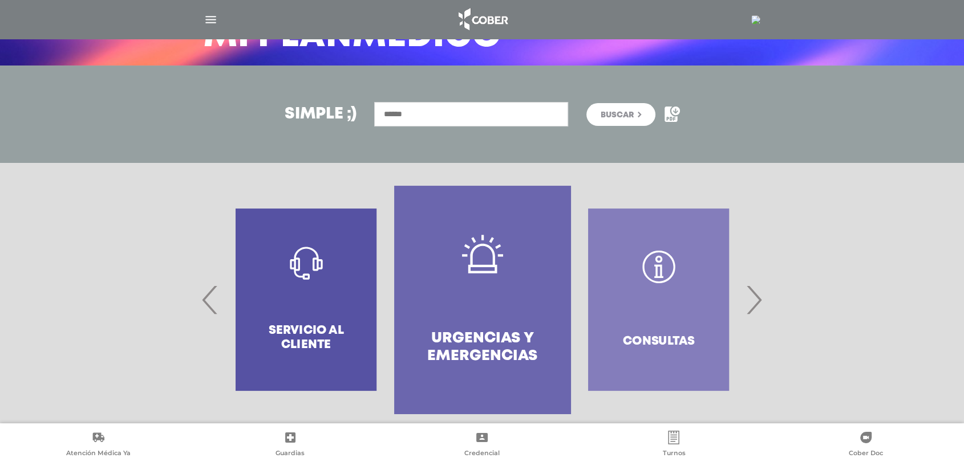
click at [753, 299] on span "›" at bounding box center [753, 300] width 22 height 62
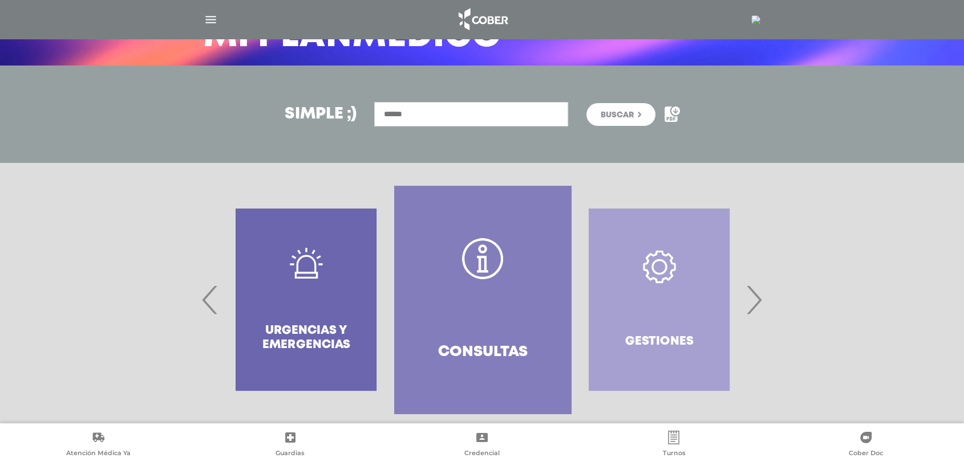
click at [753, 299] on span "›" at bounding box center [753, 300] width 22 height 62
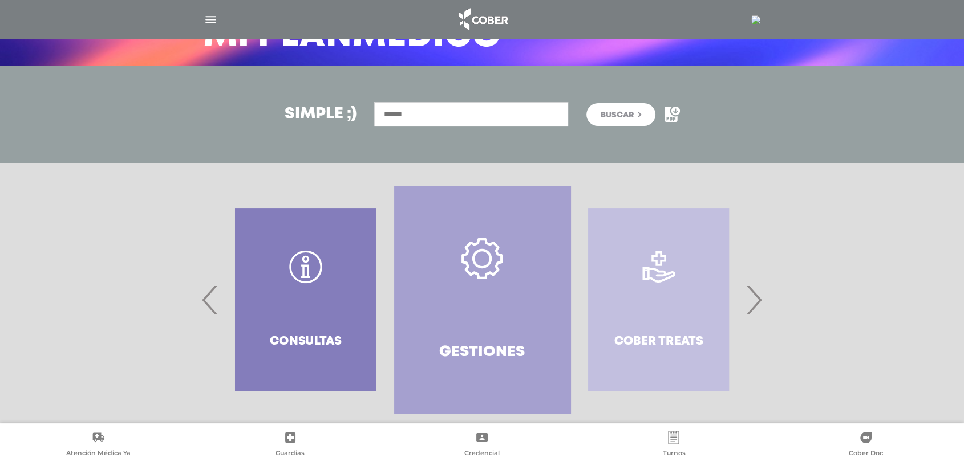
click at [753, 299] on span "›" at bounding box center [753, 300] width 22 height 62
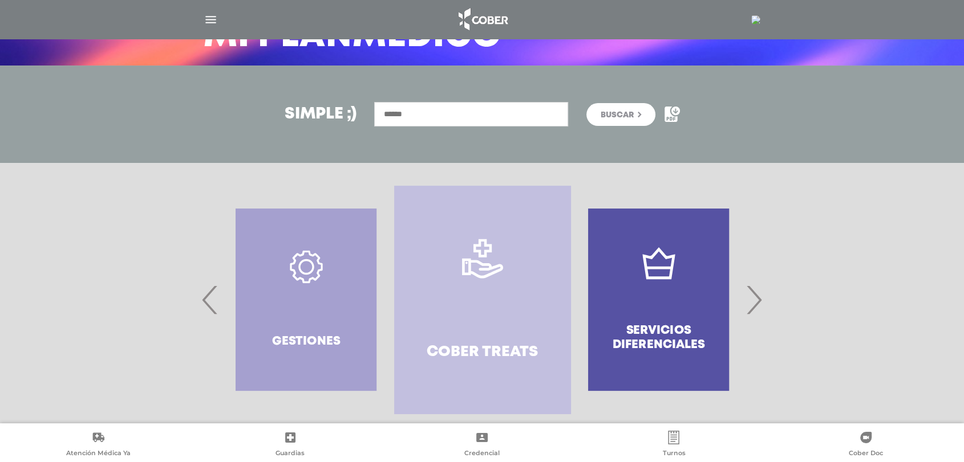
click at [753, 299] on span "›" at bounding box center [753, 300] width 22 height 62
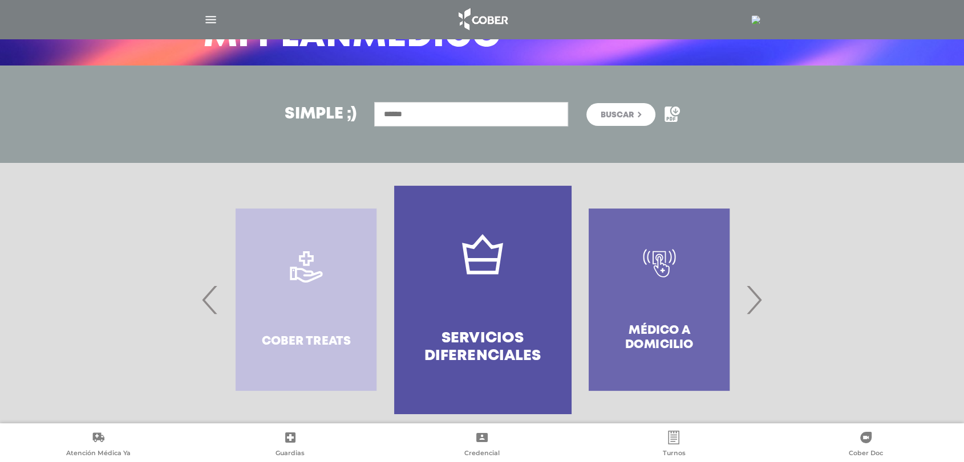
click at [753, 299] on span "›" at bounding box center [753, 300] width 22 height 62
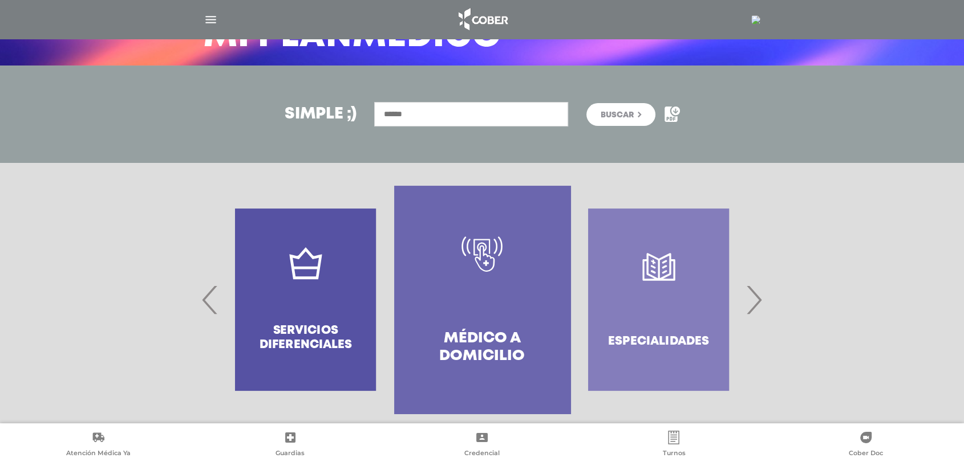
click at [753, 299] on span "›" at bounding box center [753, 300] width 22 height 62
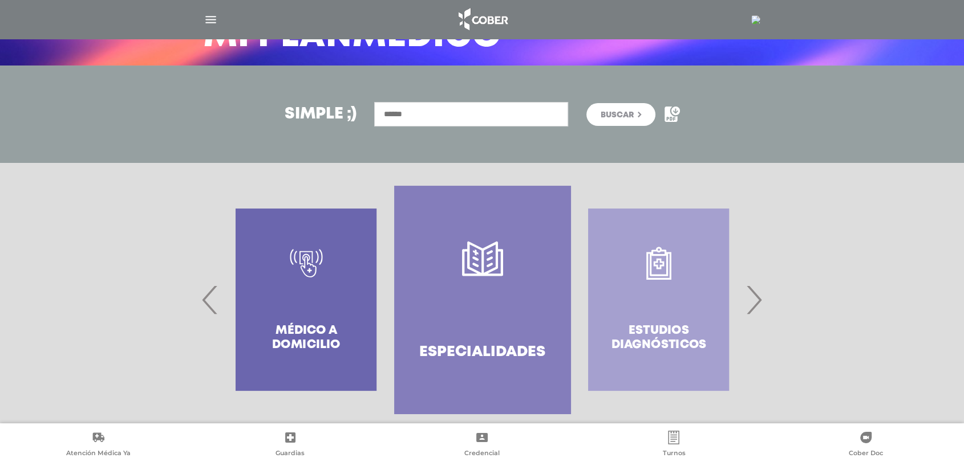
click at [753, 299] on span "›" at bounding box center [753, 300] width 22 height 62
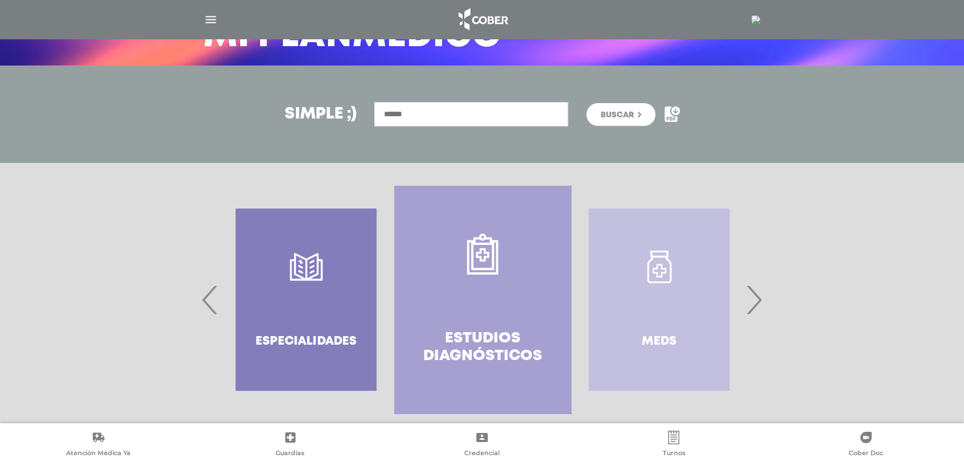
click at [753, 299] on span "›" at bounding box center [753, 300] width 22 height 62
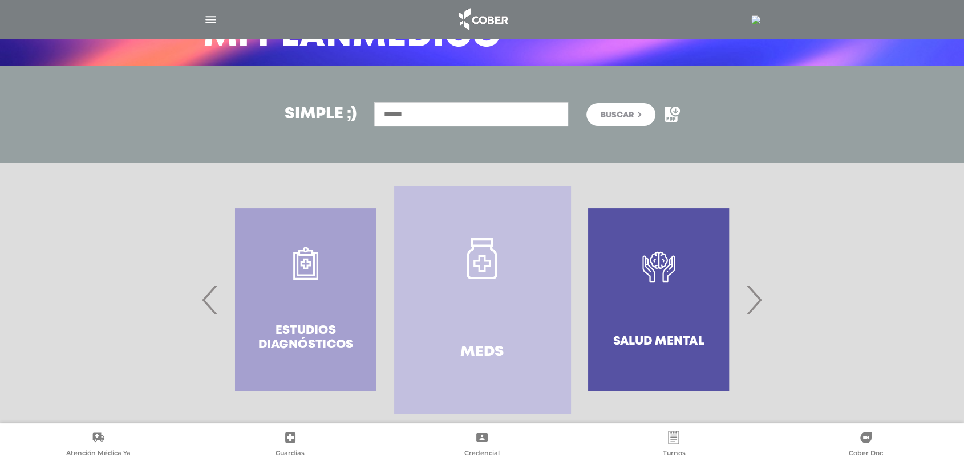
click at [753, 299] on span "›" at bounding box center [753, 300] width 22 height 62
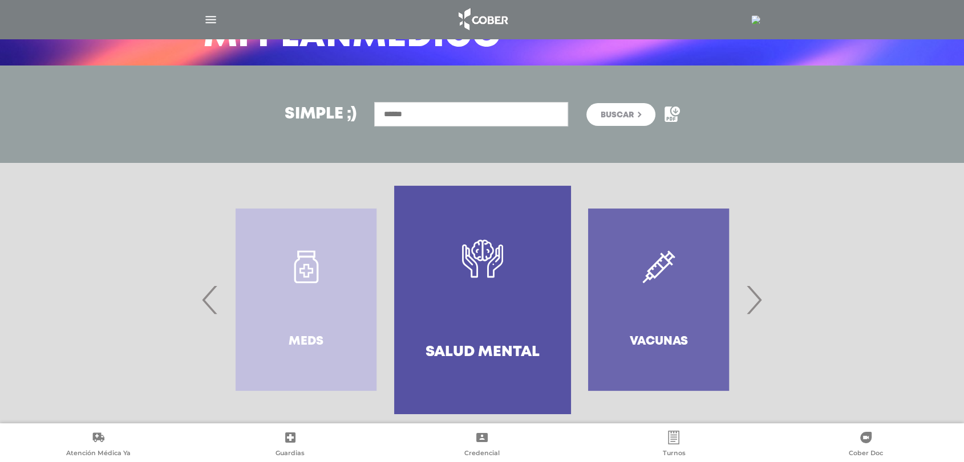
click at [753, 299] on span "›" at bounding box center [753, 300] width 22 height 62
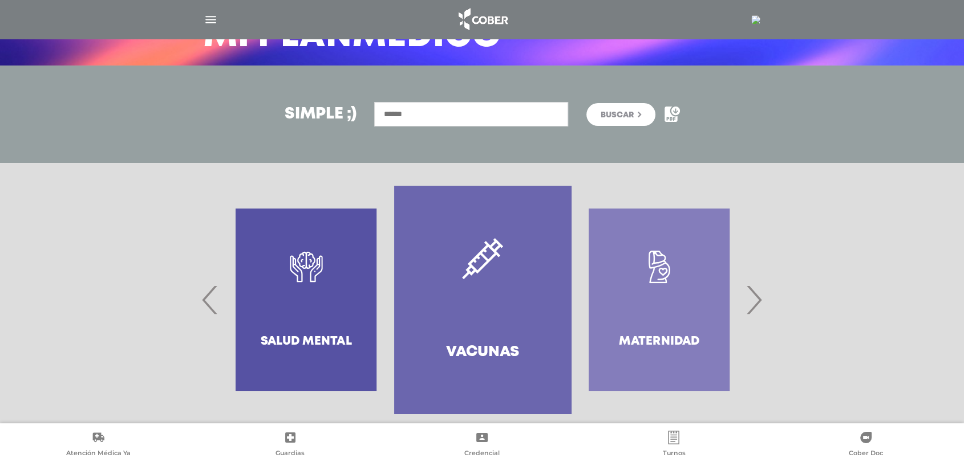
click at [753, 299] on span "›" at bounding box center [753, 300] width 22 height 62
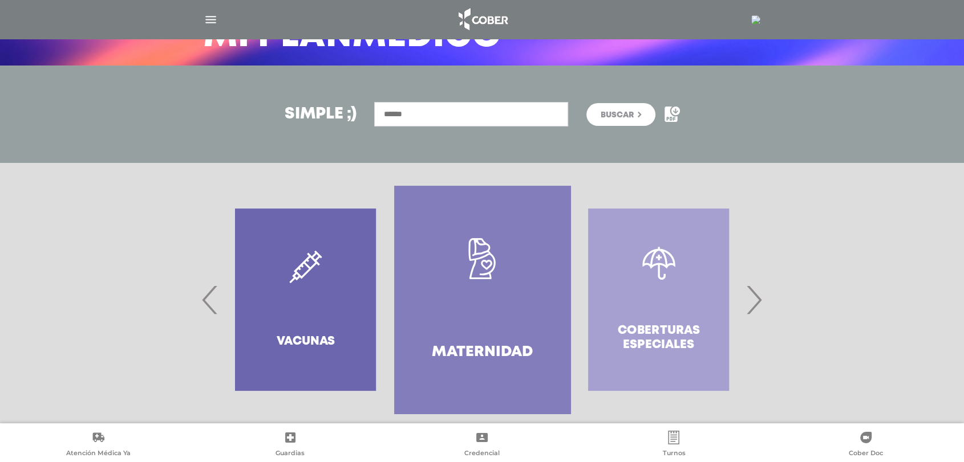
click at [753, 299] on span "›" at bounding box center [753, 300] width 22 height 62
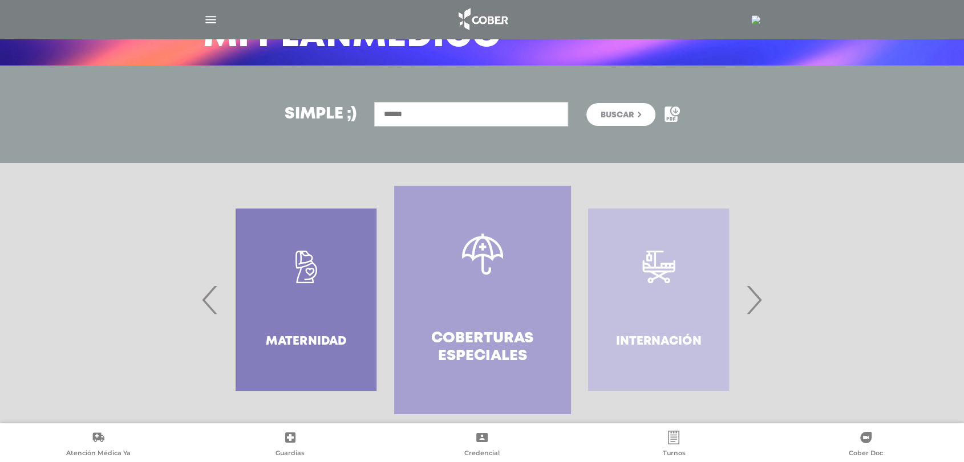
click at [489, 296] on link "Coberturas especiales" at bounding box center [482, 300] width 176 height 228
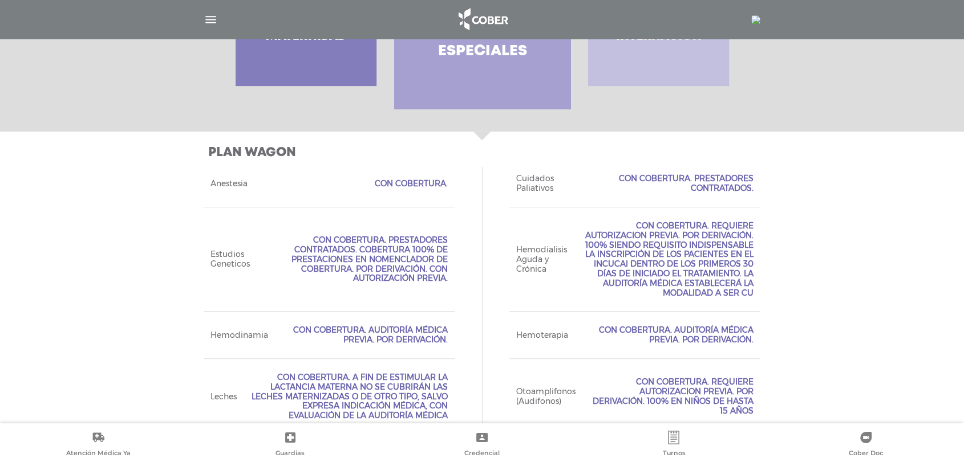
scroll to position [157, 0]
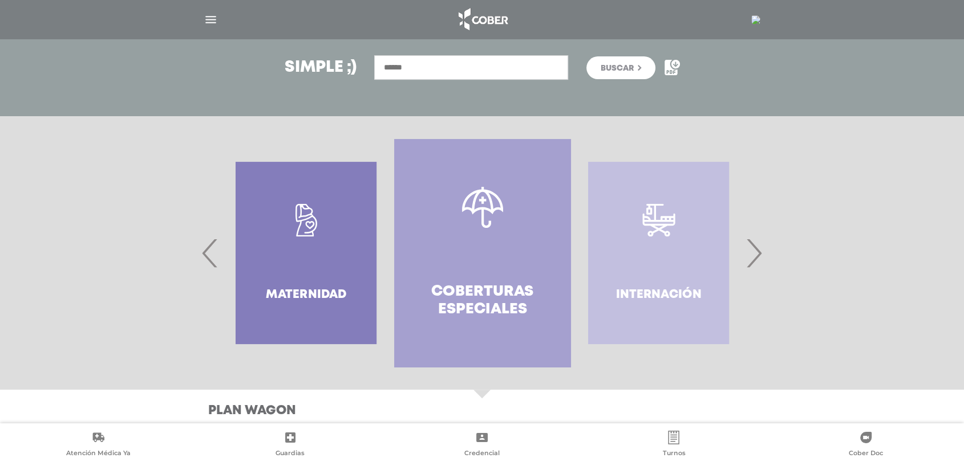
click at [753, 256] on span "›" at bounding box center [753, 253] width 22 height 62
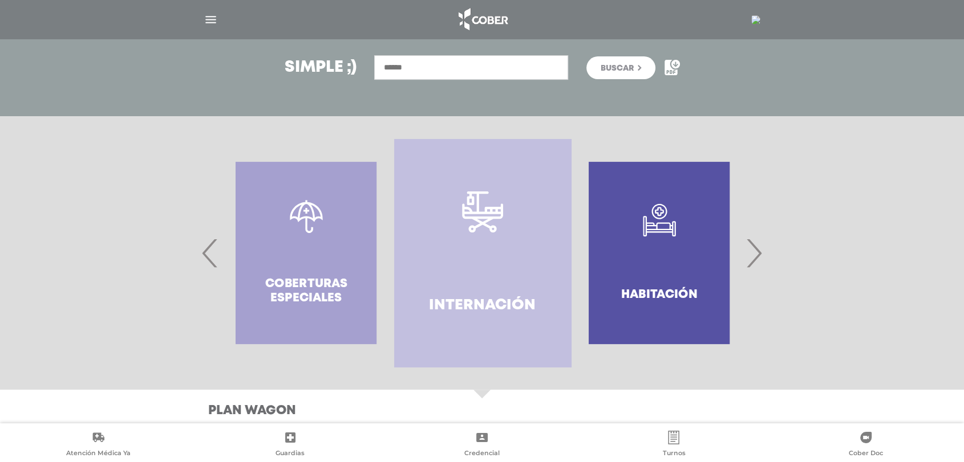
click at [753, 256] on span "›" at bounding box center [753, 253] width 22 height 62
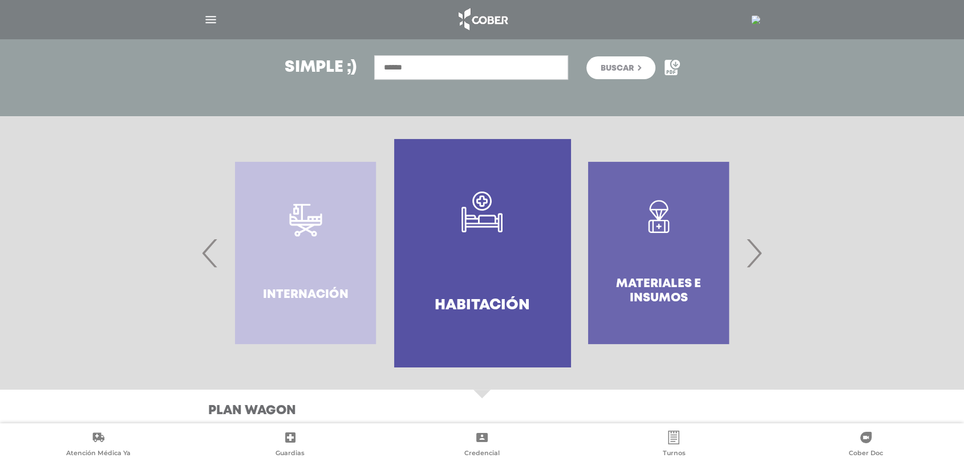
click at [753, 256] on span "›" at bounding box center [753, 253] width 22 height 62
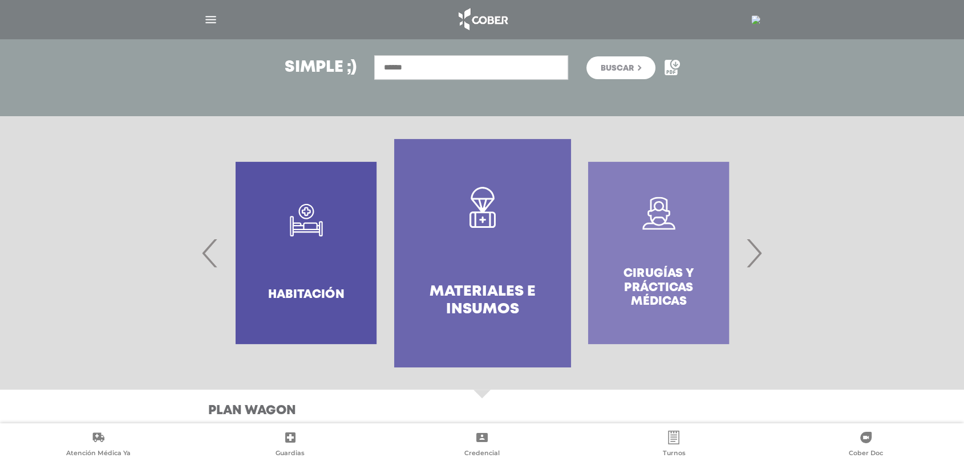
click at [753, 256] on span "›" at bounding box center [753, 253] width 22 height 62
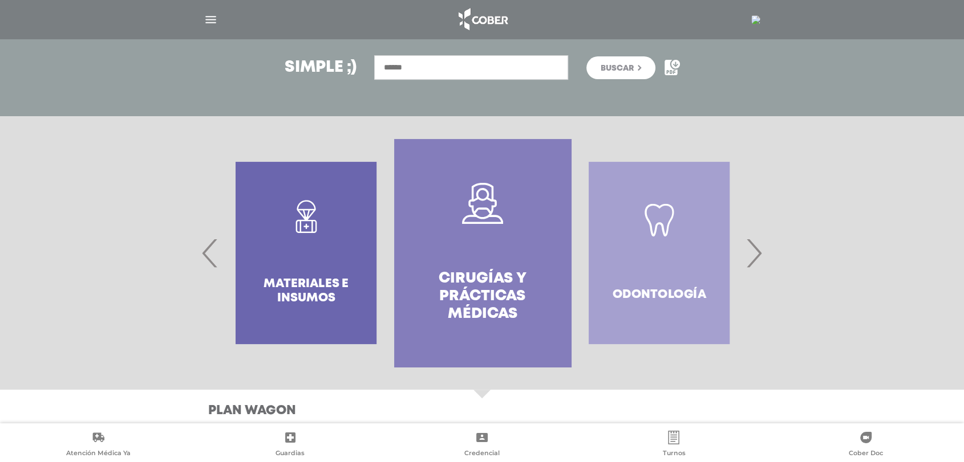
click at [480, 264] on link "Cirugías y Prácticas Médicas" at bounding box center [482, 253] width 176 height 228
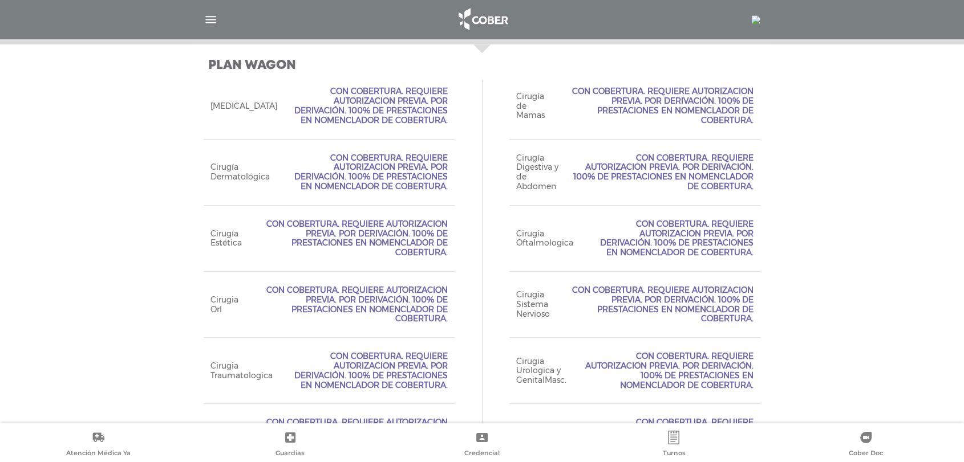
scroll to position [502, 0]
drag, startPoint x: 270, startPoint y: 221, endPoint x: 426, endPoint y: 241, distance: 157.5
click at [426, 241] on span "Con Cobertura. Requiere Autorizacion Previa. Por Derivación. 100% de prestacion…" at bounding box center [351, 239] width 192 height 38
click at [445, 251] on span "Con Cobertura. Requiere Autorizacion Previa. Por Derivación. 100% de prestacion…" at bounding box center [351, 239] width 192 height 38
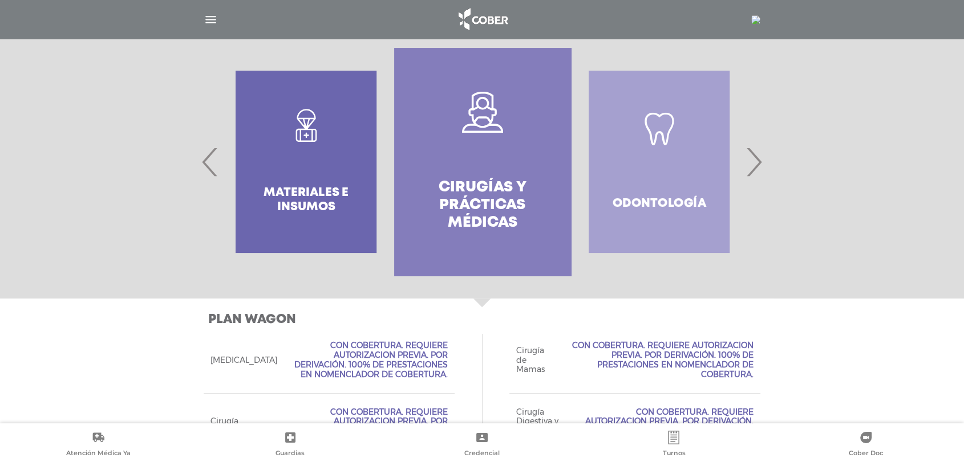
click at [210, 18] on img "button" at bounding box center [211, 20] width 14 height 14
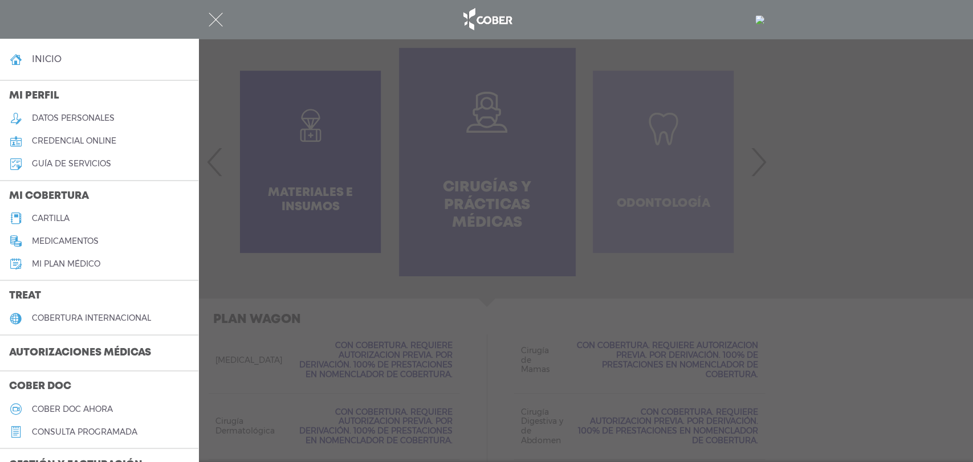
click at [254, 284] on div at bounding box center [486, 231] width 973 height 462
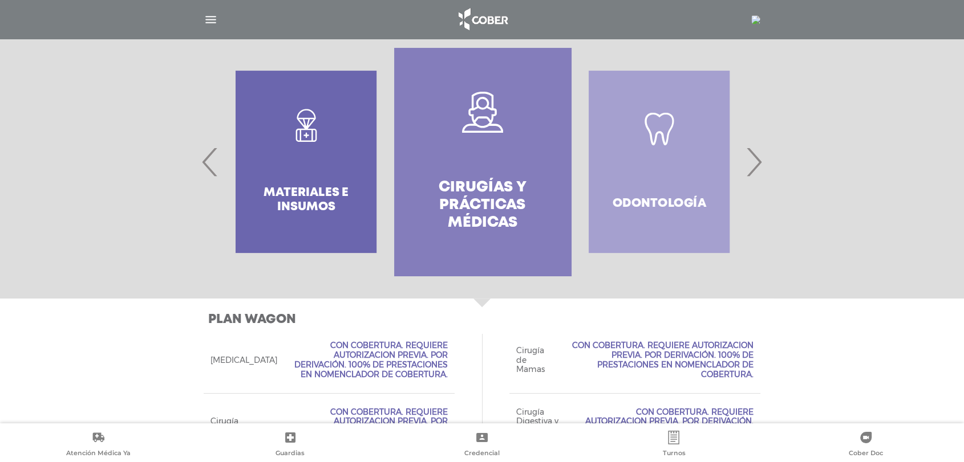
click at [472, 15] on img at bounding box center [482, 19] width 60 height 27
